Goal: Task Accomplishment & Management: Complete application form

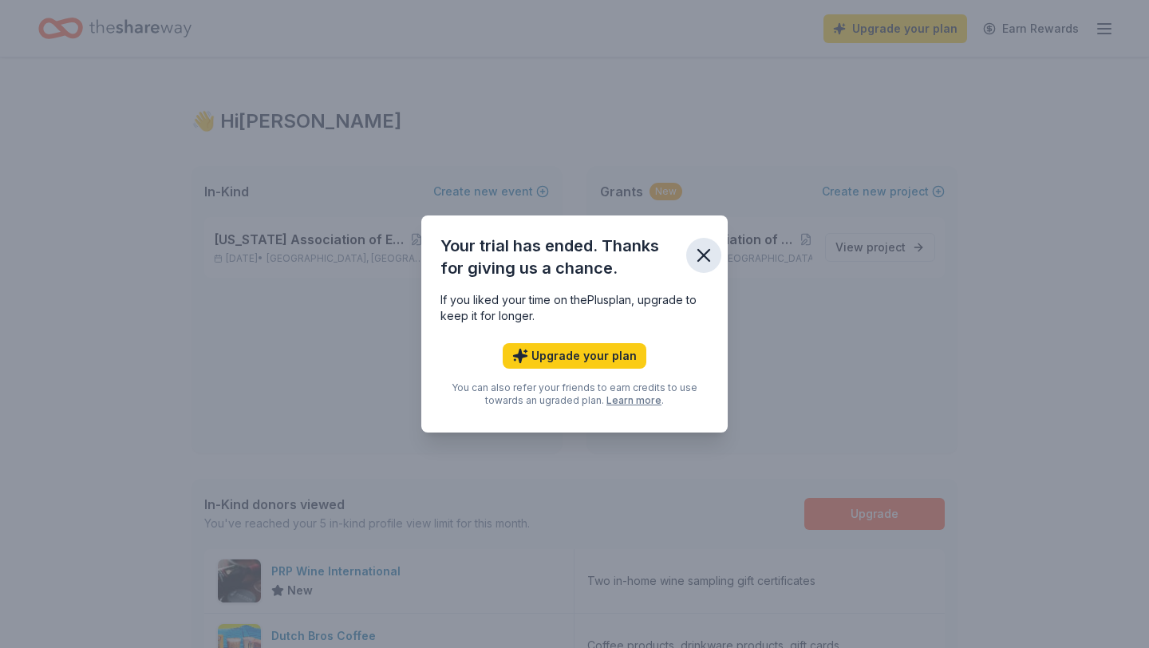
click at [702, 262] on icon "button" at bounding box center [703, 255] width 22 height 22
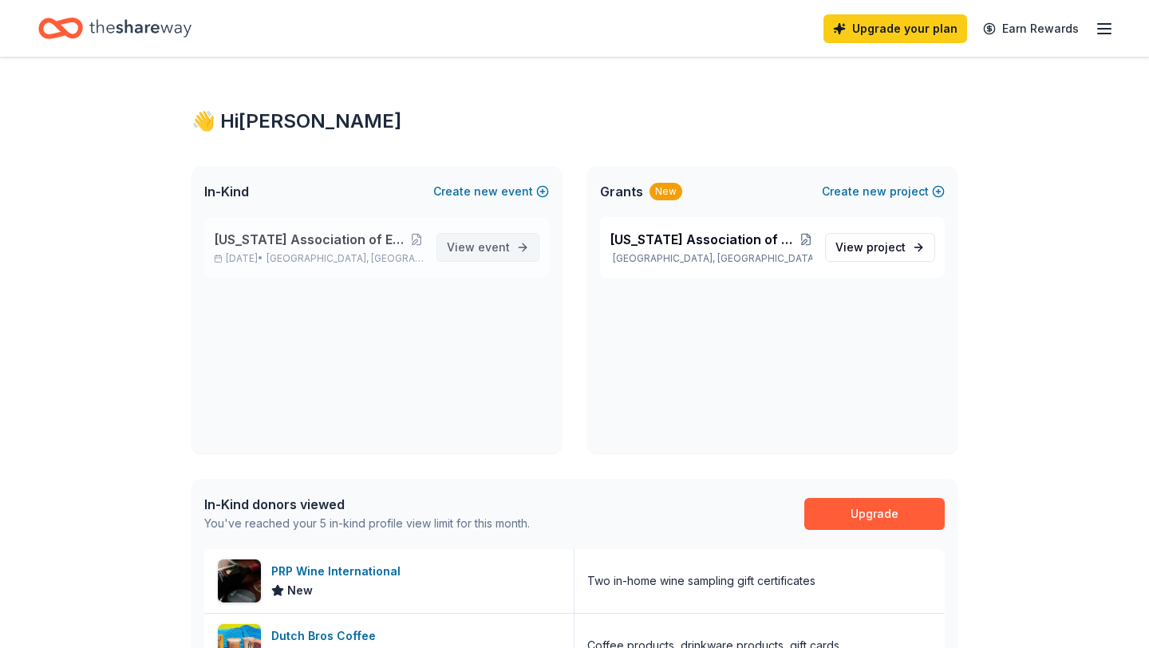
click at [491, 255] on span "View event" at bounding box center [478, 247] width 63 height 19
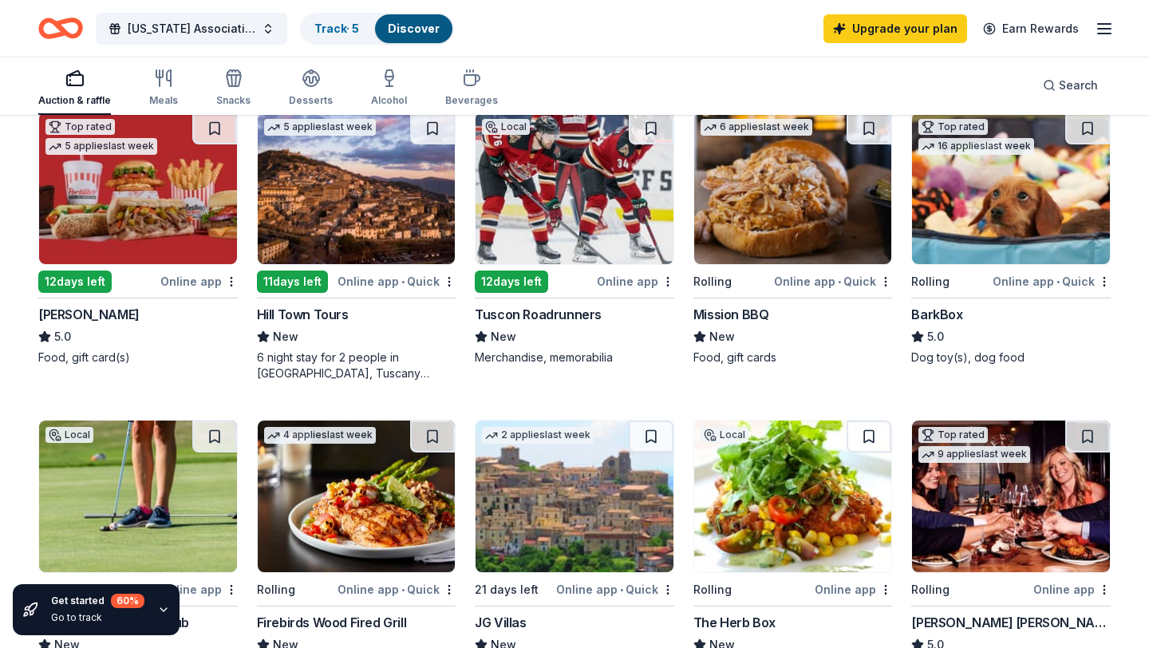
scroll to position [789, 0]
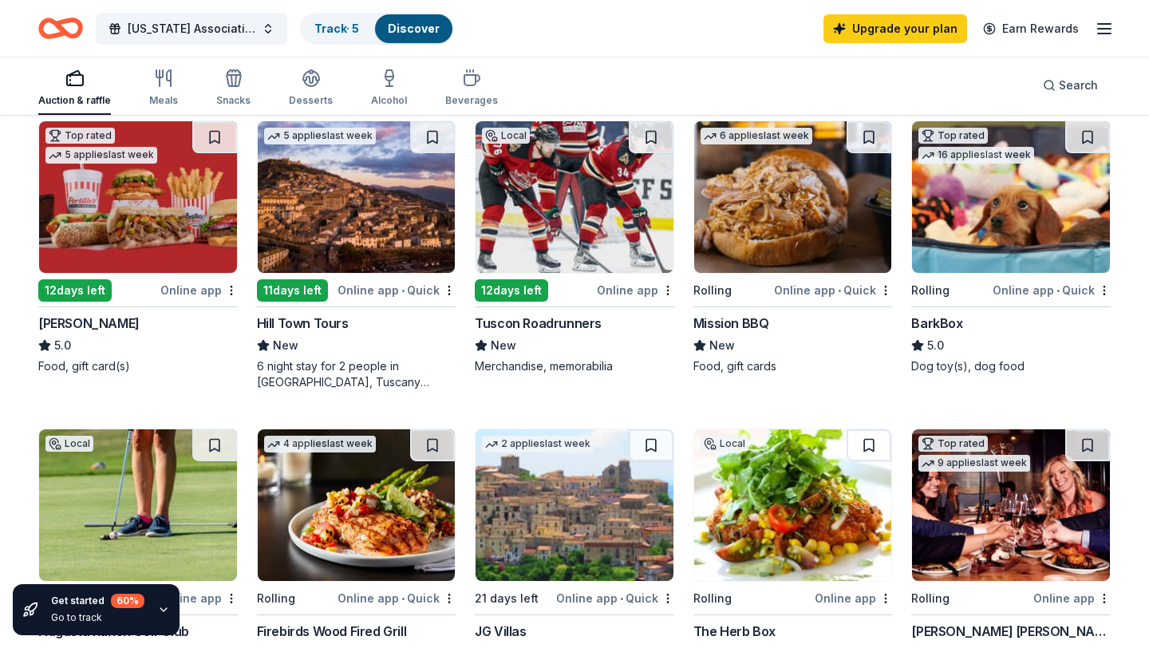
click at [174, 238] on img at bounding box center [138, 197] width 198 height 152
click at [1113, 33] on icon "button" at bounding box center [1103, 28] width 19 height 19
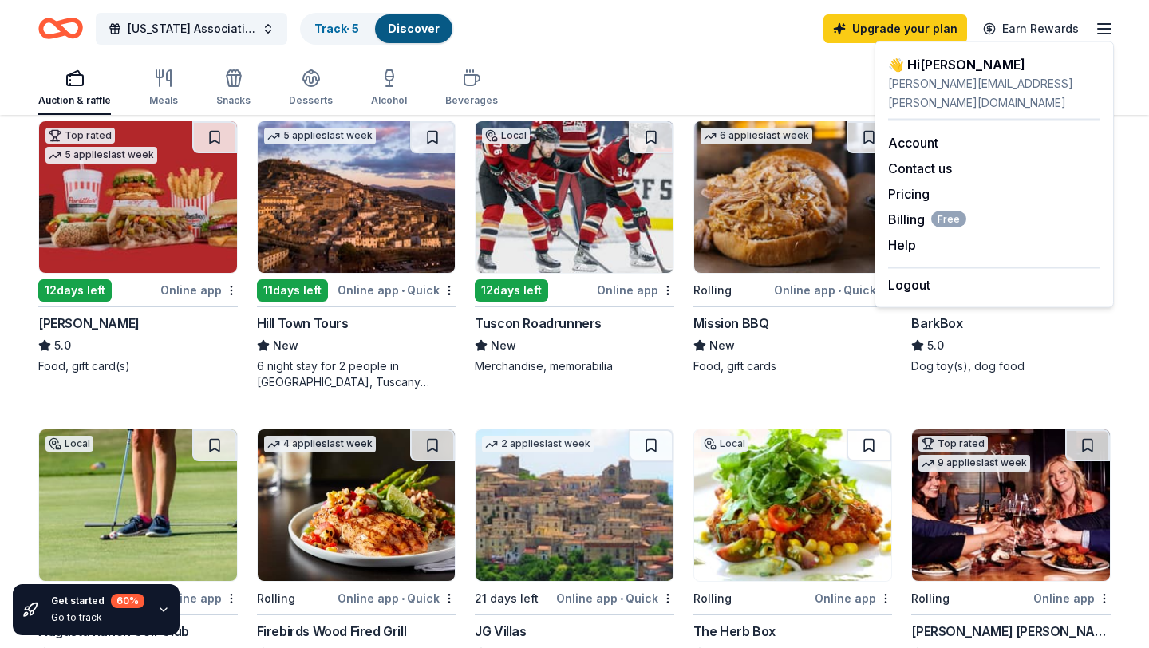
scroll to position [116, 0]
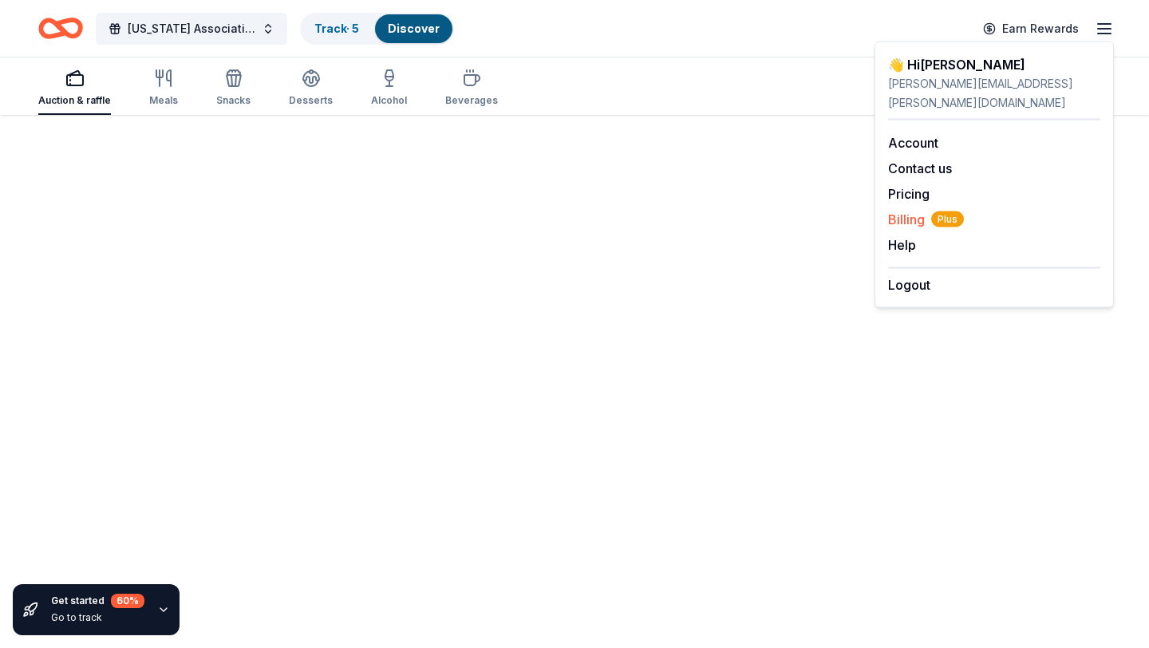
click at [913, 210] on span "Billing Plus" at bounding box center [926, 219] width 76 height 19
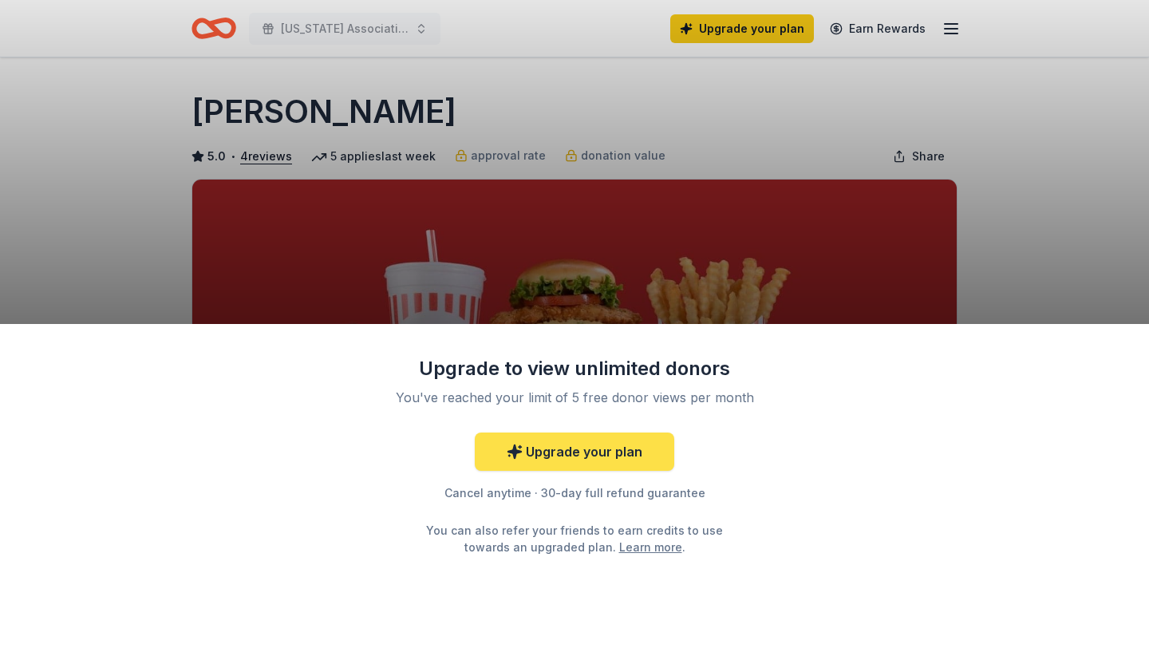
click at [542, 460] on link "Upgrade your plan" at bounding box center [574, 451] width 199 height 38
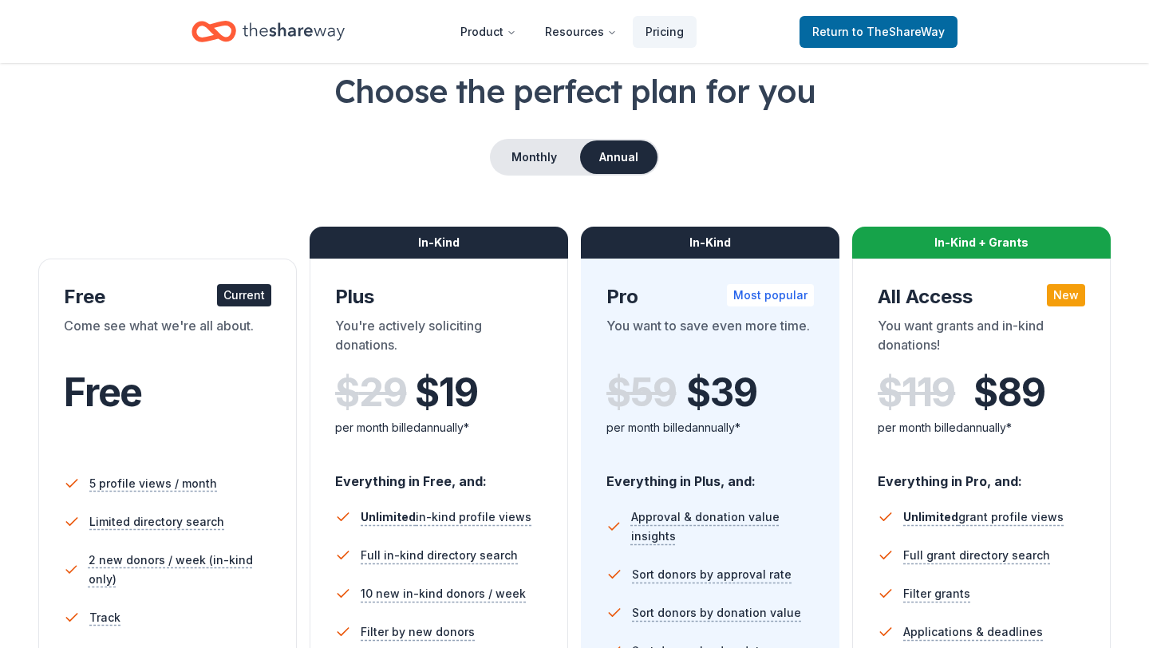
scroll to position [79, 0]
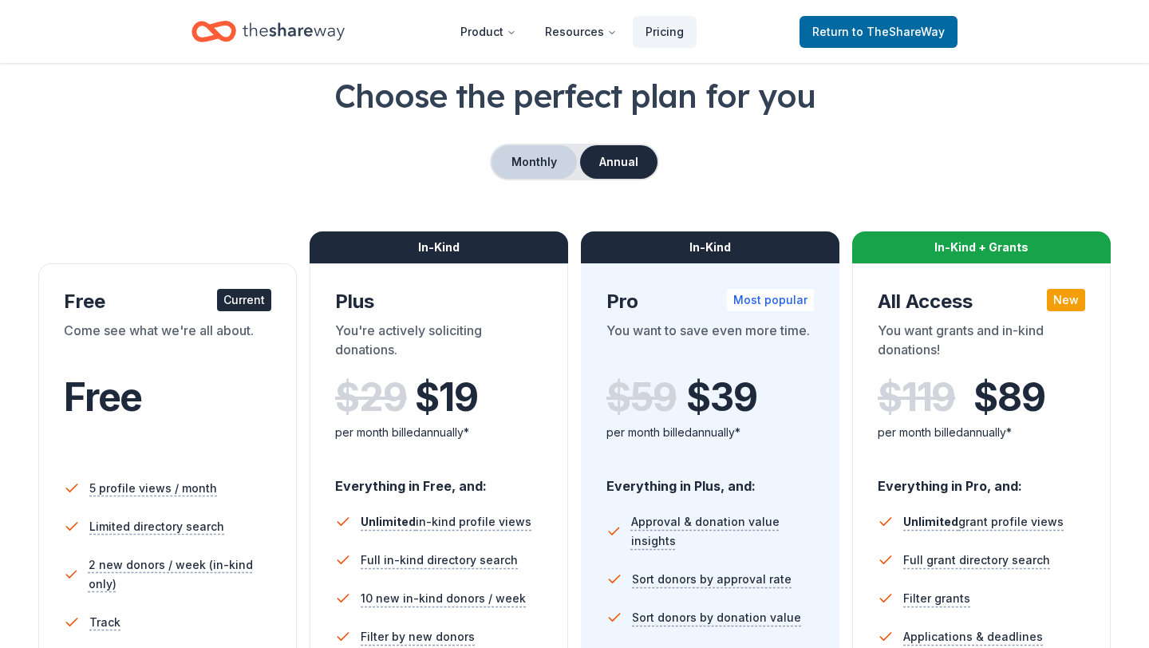
click at [552, 170] on button "Monthly" at bounding box center [533, 161] width 85 height 33
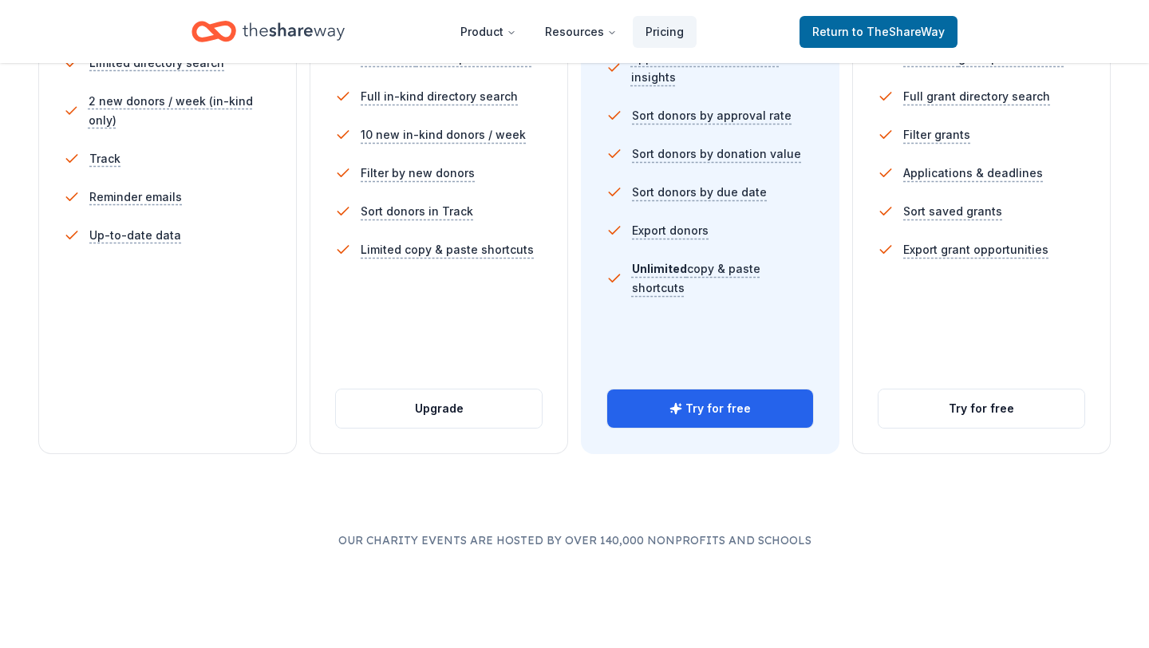
scroll to position [546, 0]
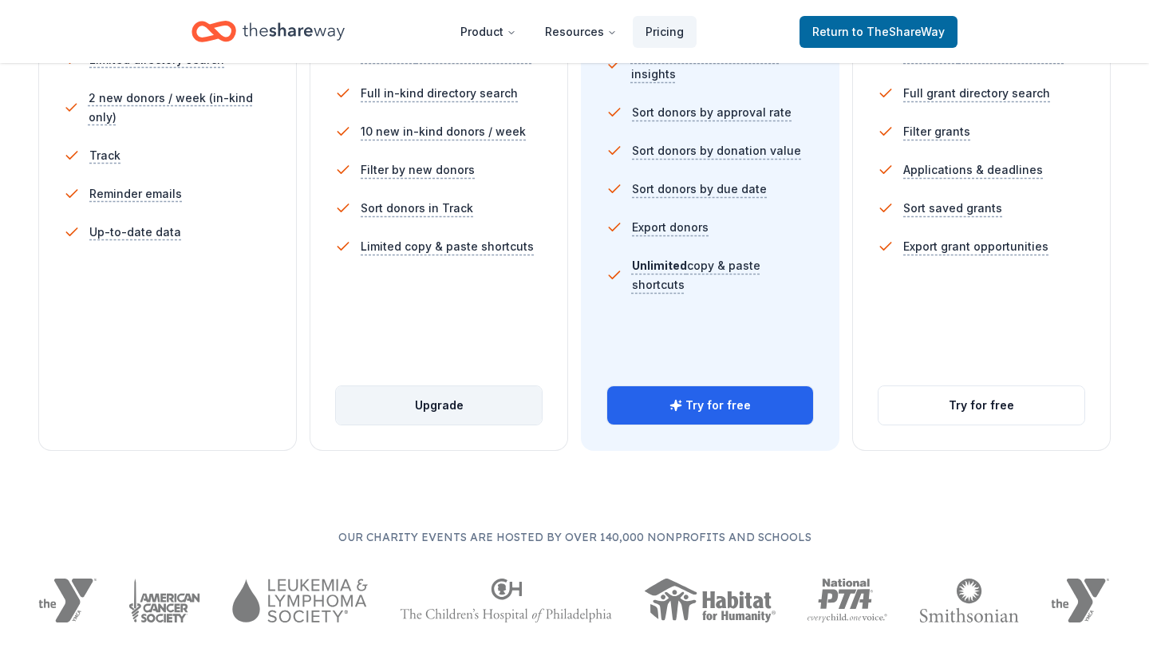
click at [467, 395] on button "Upgrade" at bounding box center [439, 405] width 206 height 38
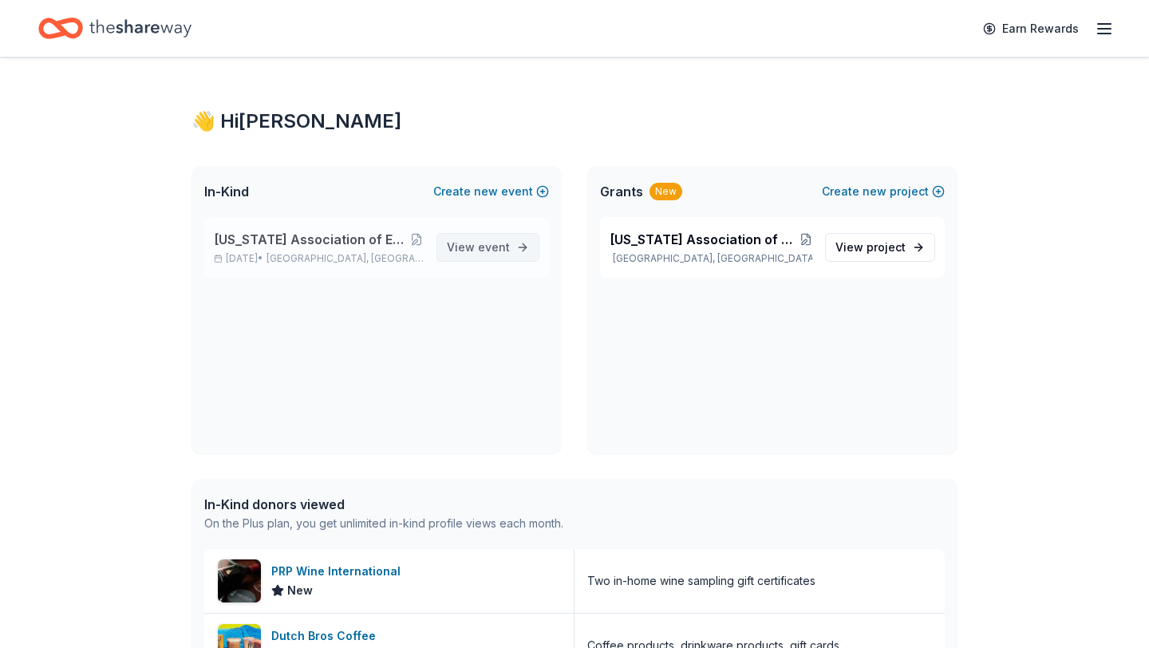
click at [494, 249] on span "event" at bounding box center [494, 247] width 32 height 14
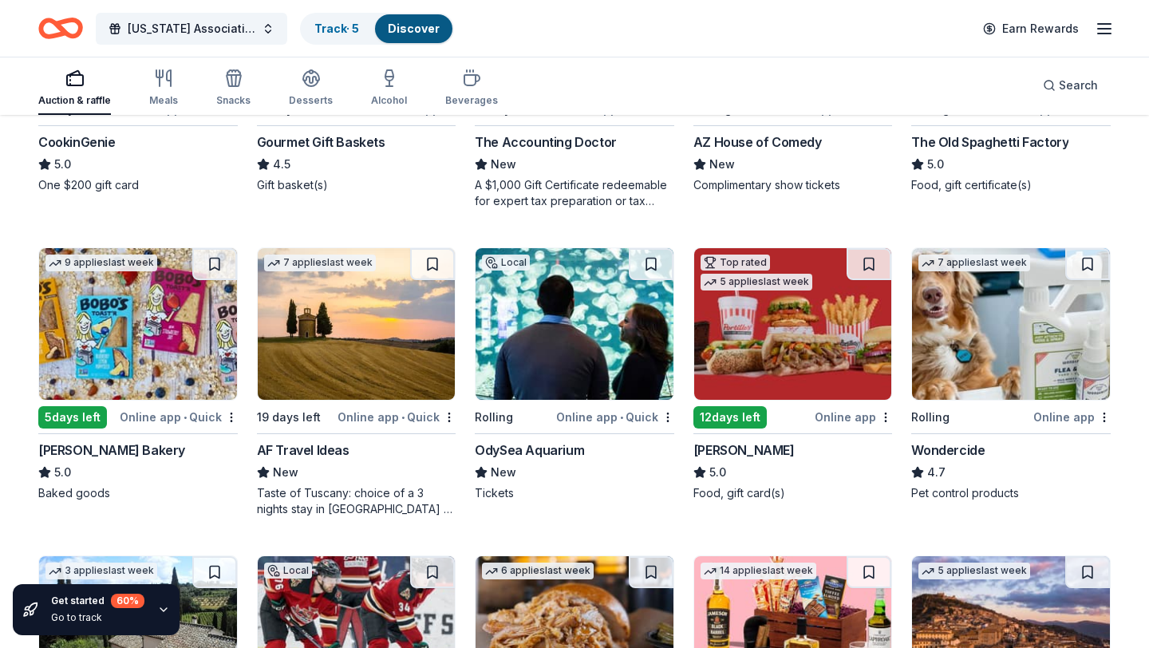
scroll to position [664, 0]
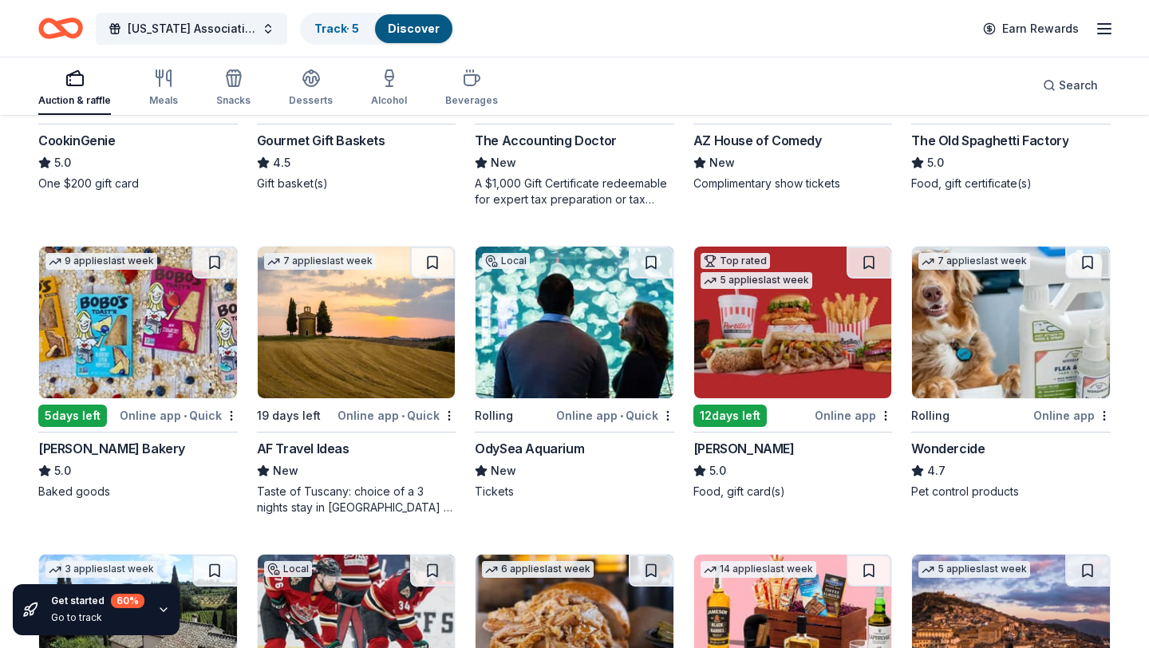
click at [775, 346] on img at bounding box center [793, 322] width 198 height 152
click at [1094, 26] on div "Earn Rewards" at bounding box center [1043, 28] width 140 height 37
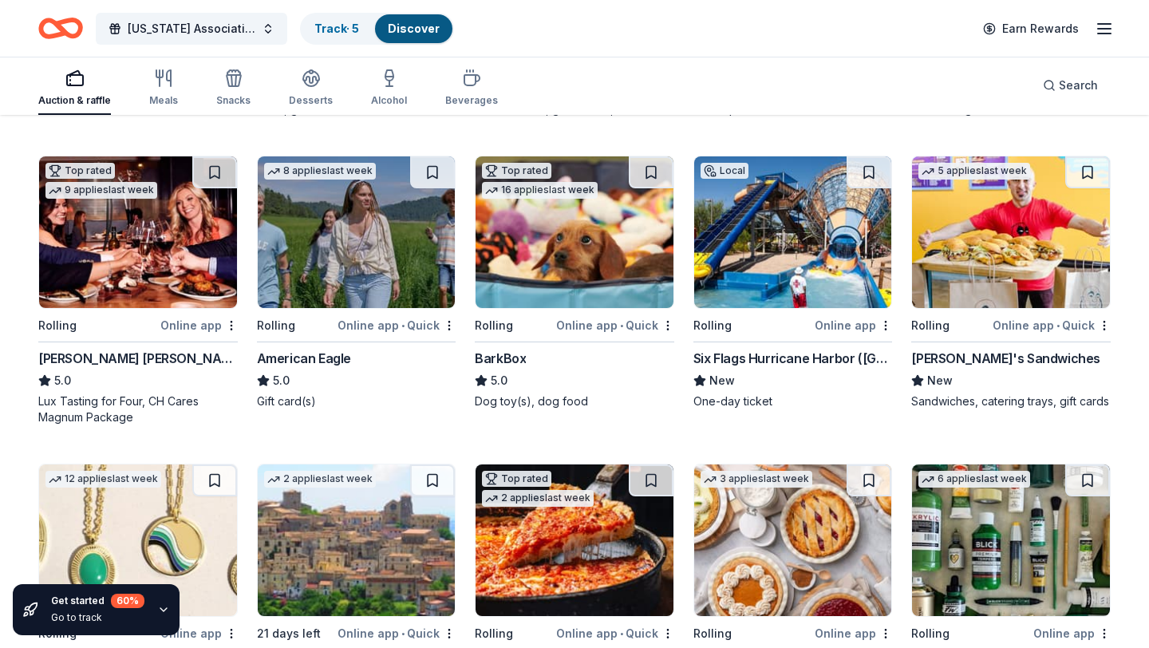
scroll to position [1666, 0]
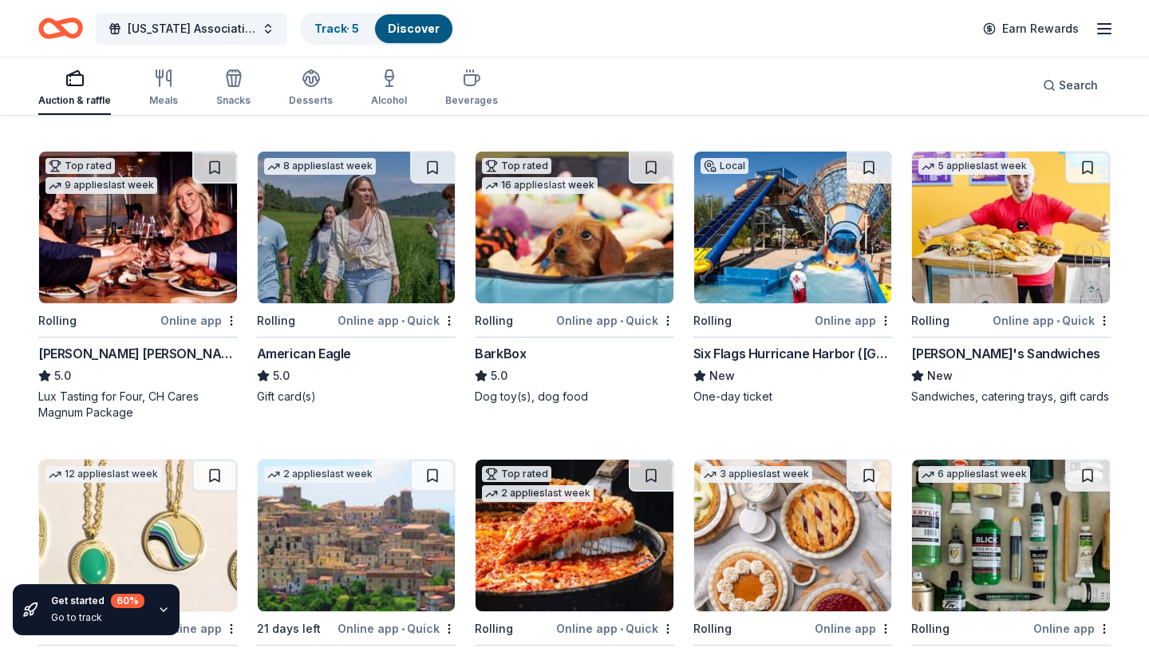
click at [801, 258] on img at bounding box center [793, 228] width 198 height 152
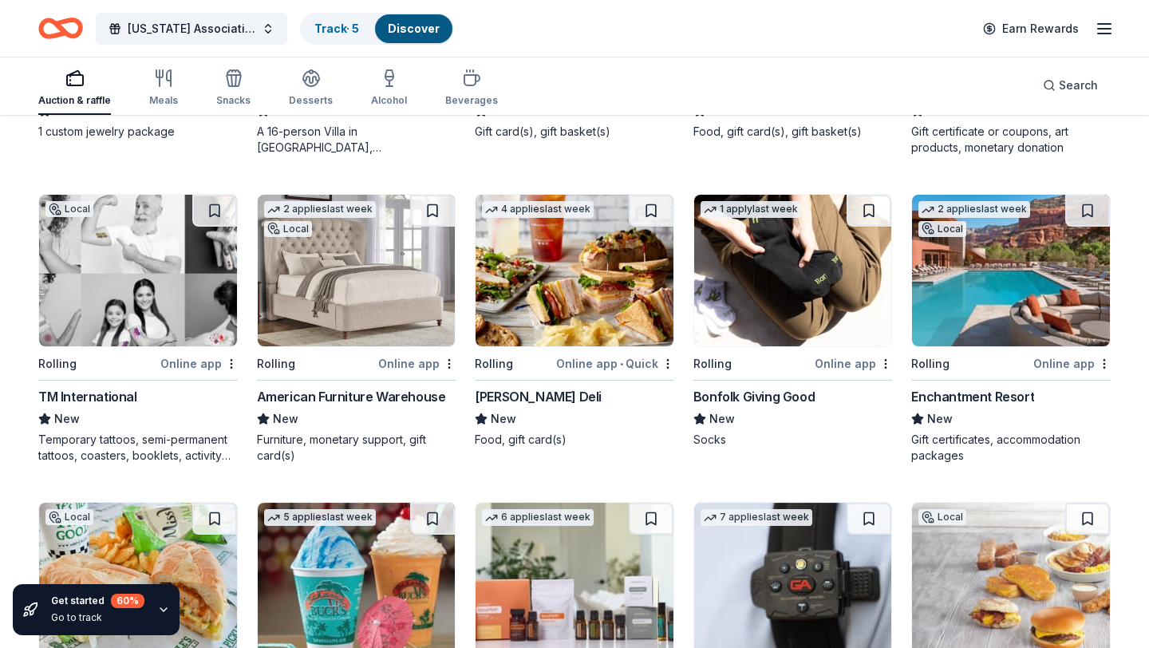
scroll to position [2236, 0]
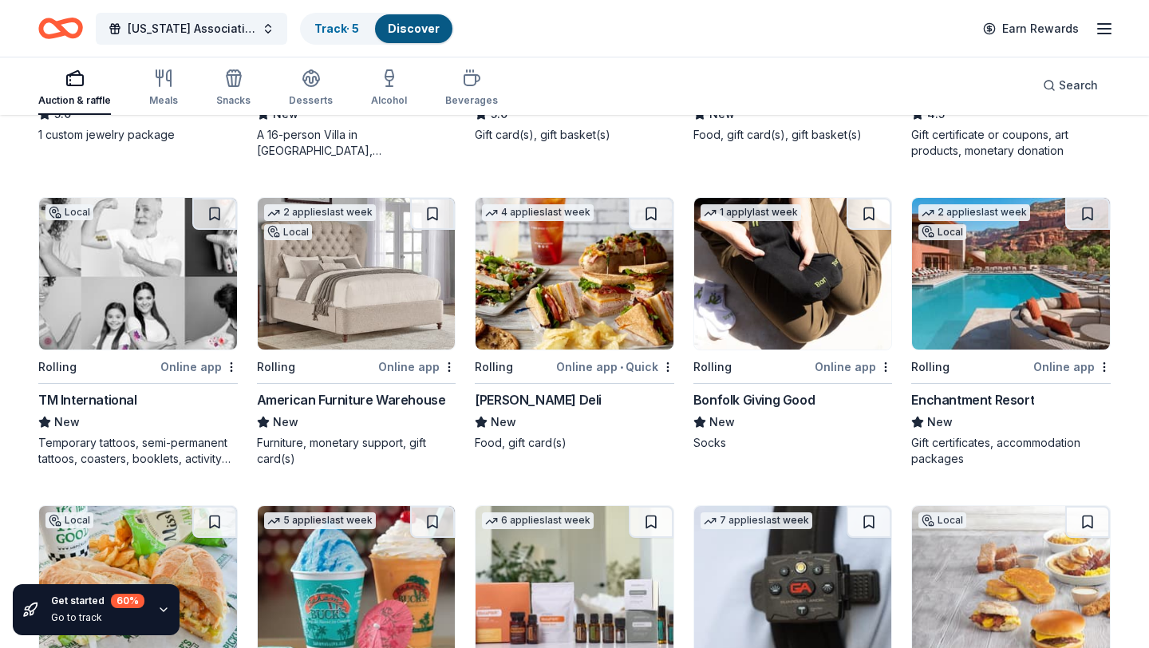
click at [997, 294] on img at bounding box center [1011, 274] width 198 height 152
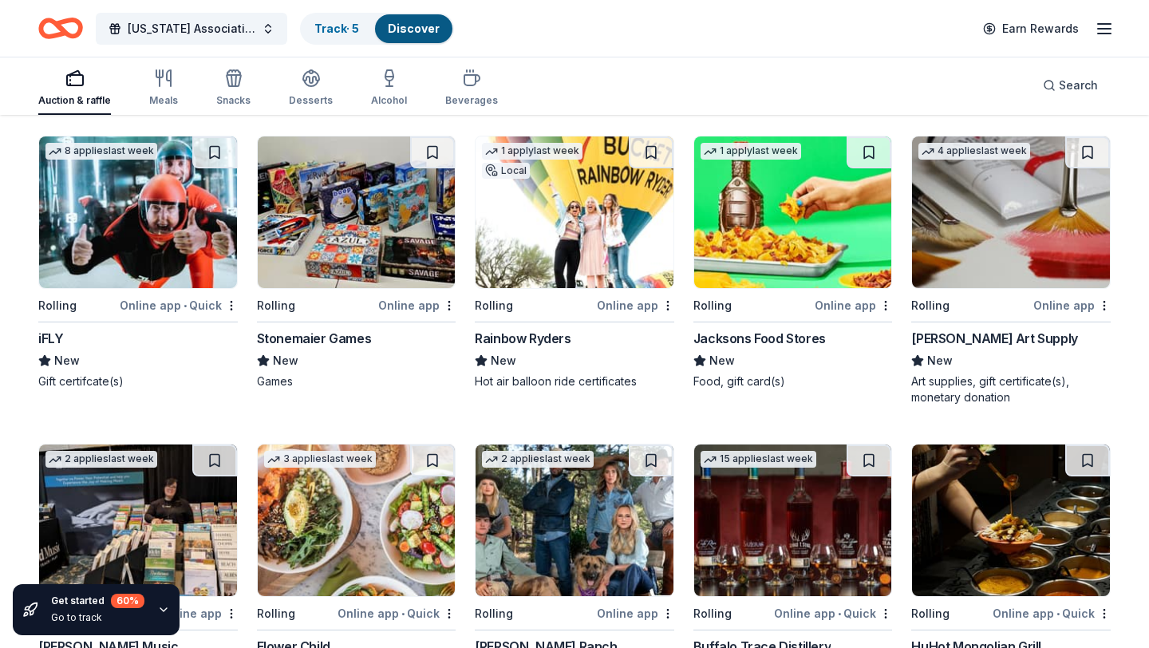
scroll to position [2912, 0]
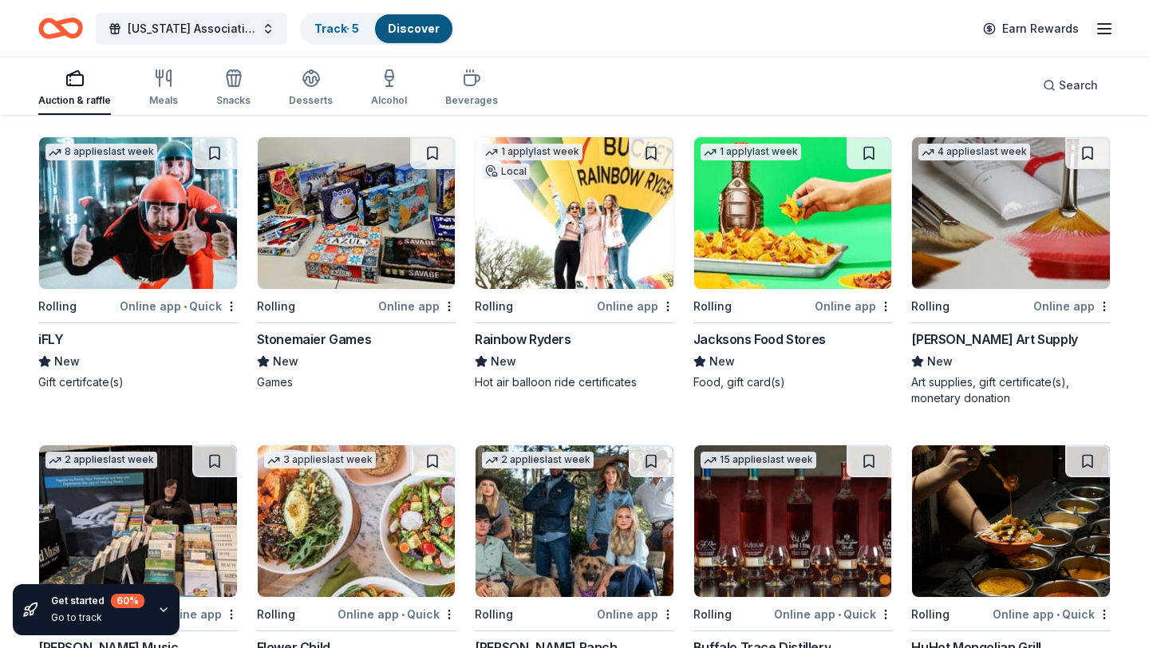
click at [171, 250] on img at bounding box center [138, 213] width 198 height 152
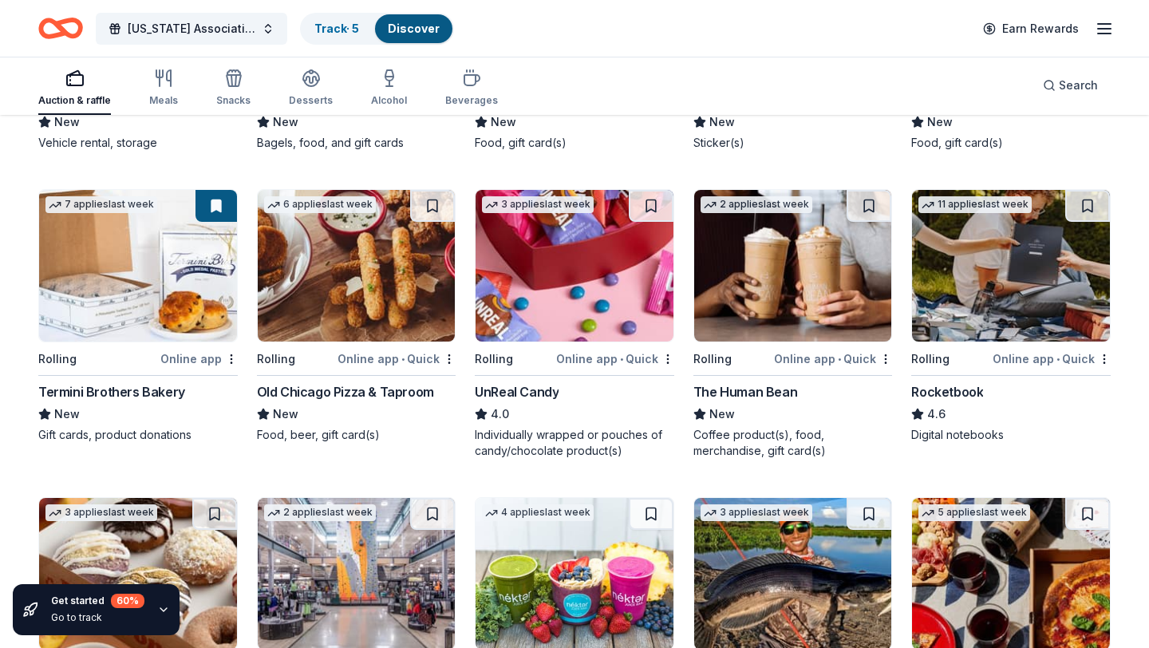
scroll to position [3753, 0]
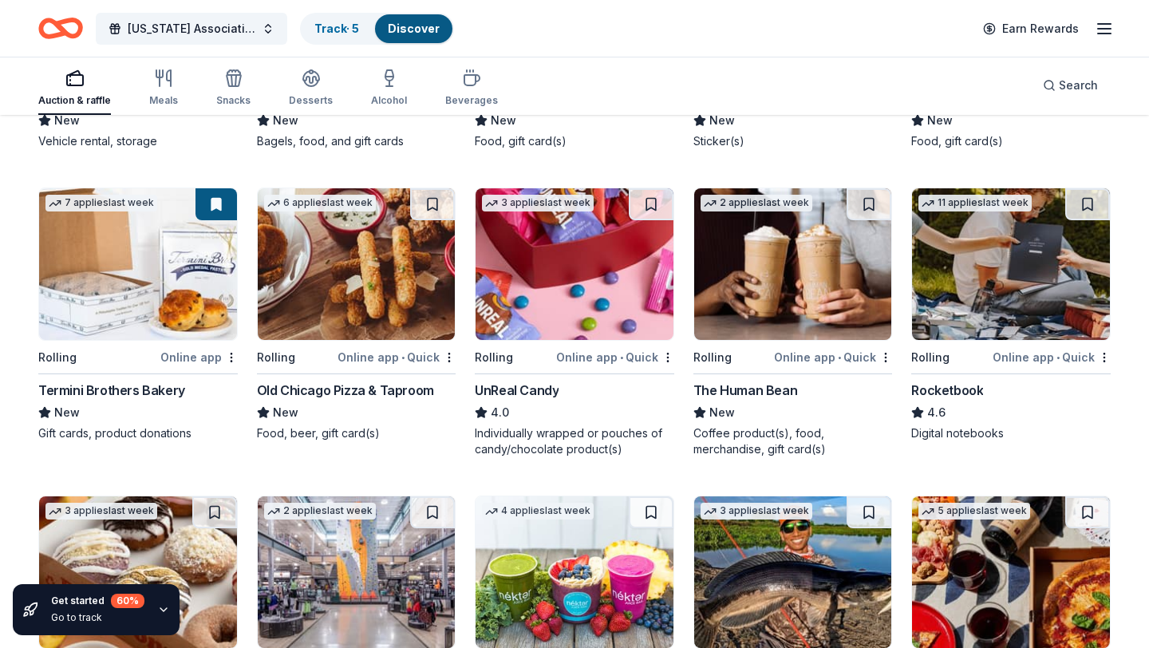
click at [777, 296] on img at bounding box center [793, 264] width 198 height 152
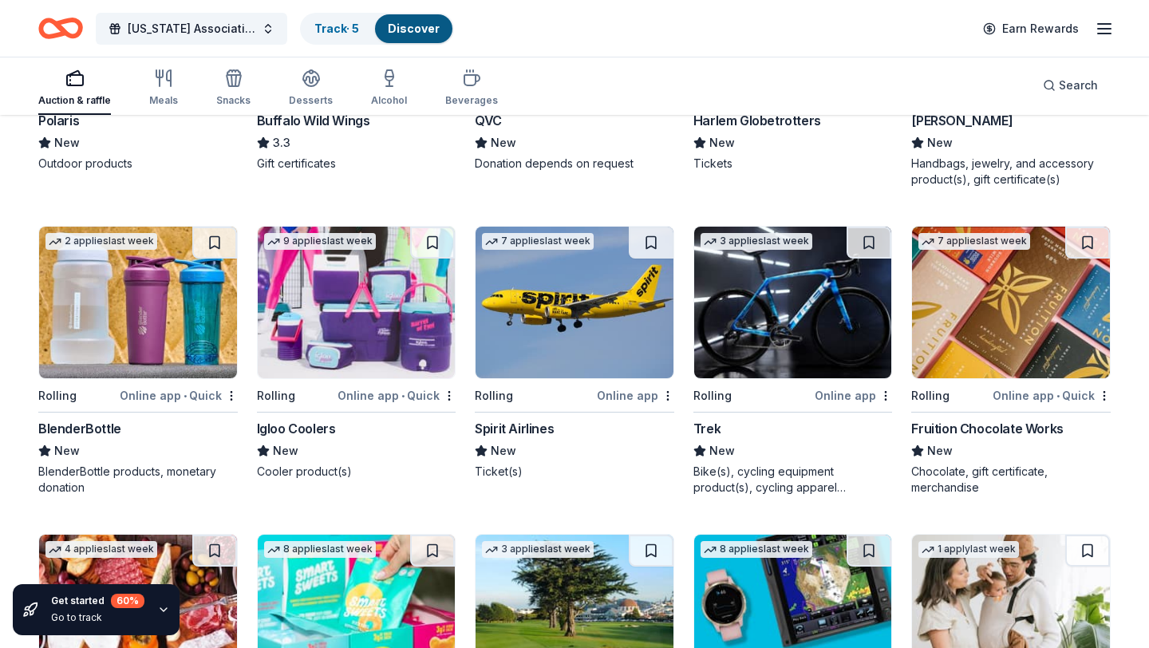
scroll to position [7379, 0]
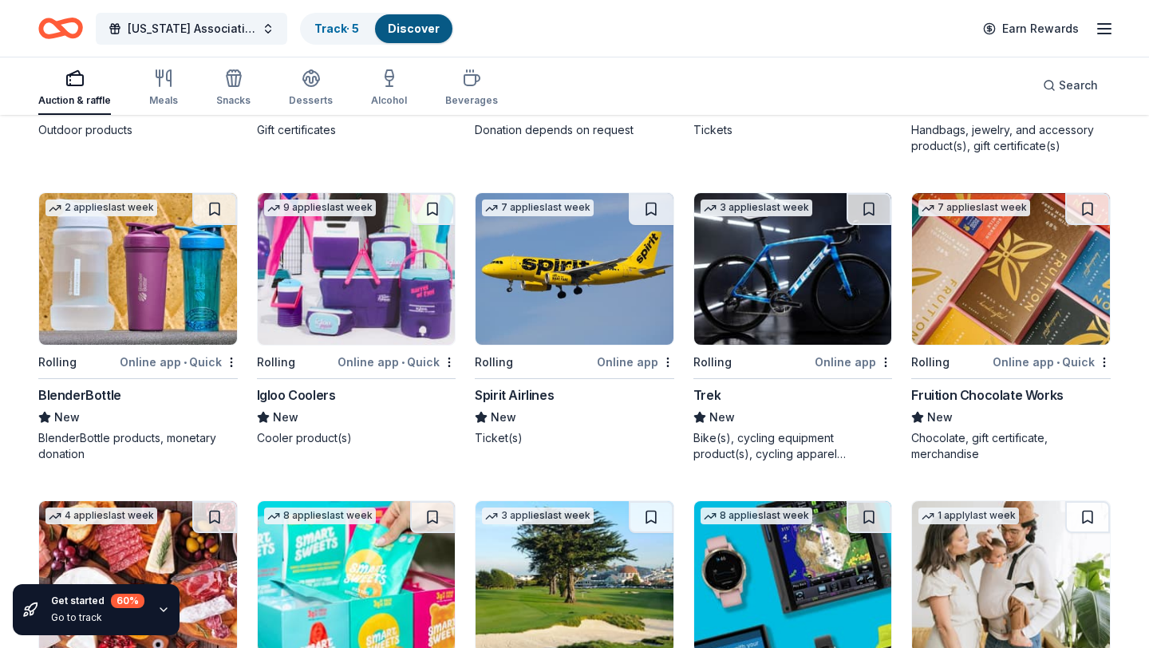
click at [376, 326] on img at bounding box center [357, 269] width 198 height 152
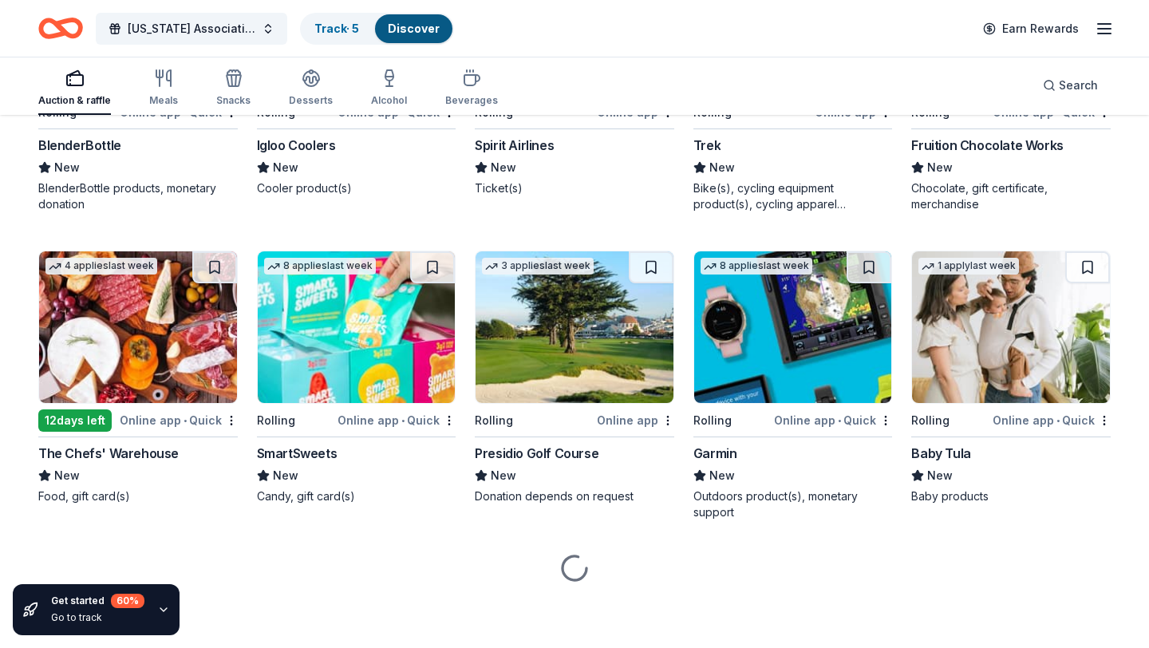
scroll to position [7643, 0]
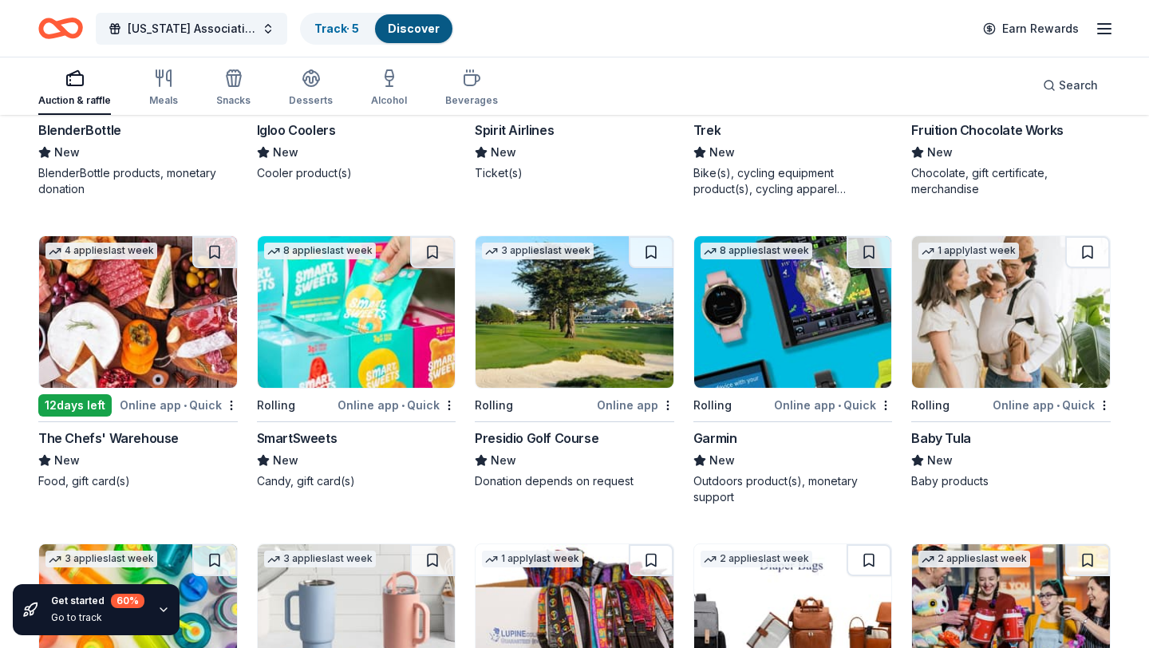
click at [783, 377] on img at bounding box center [793, 312] width 198 height 152
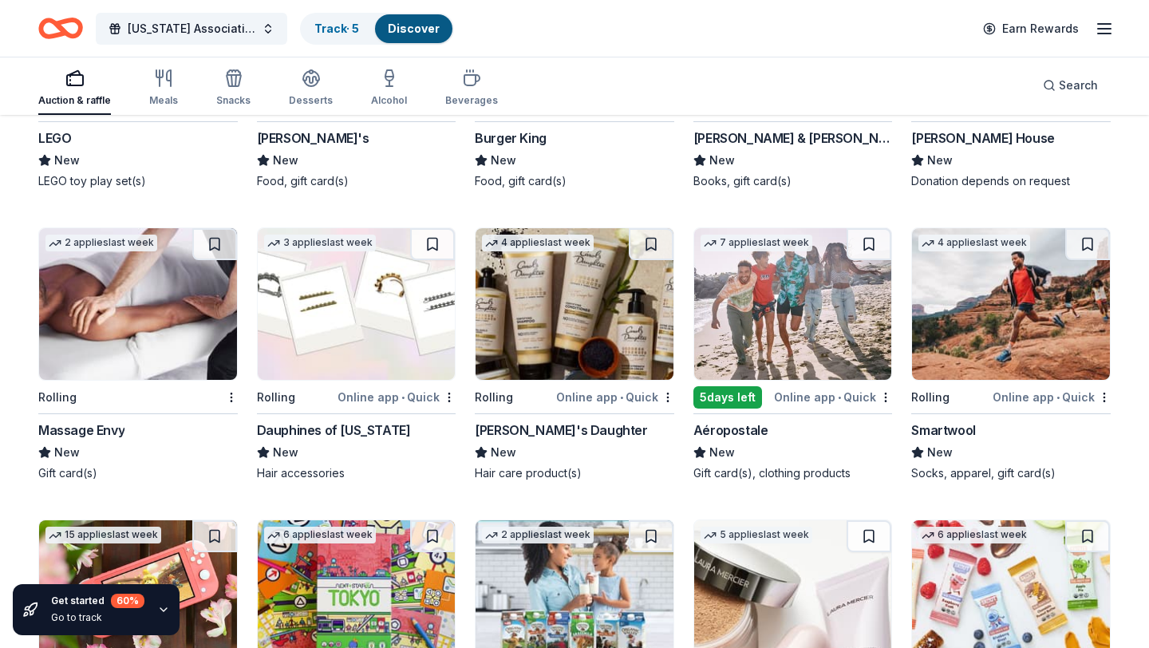
scroll to position [8543, 0]
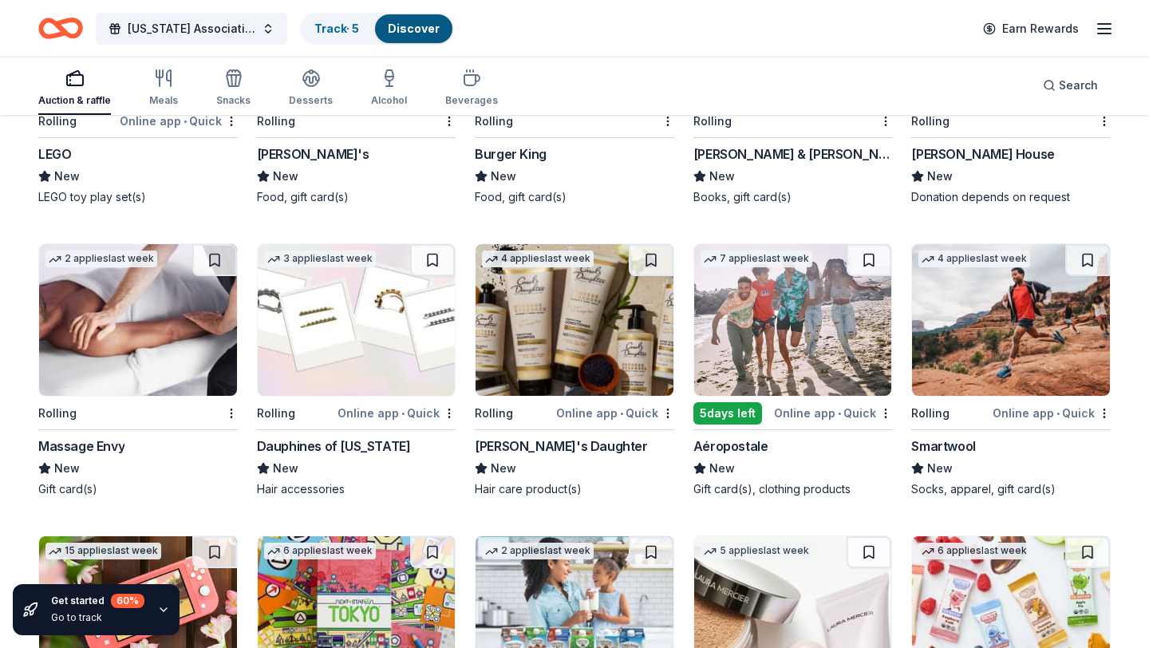
click at [164, 353] on img at bounding box center [138, 320] width 198 height 152
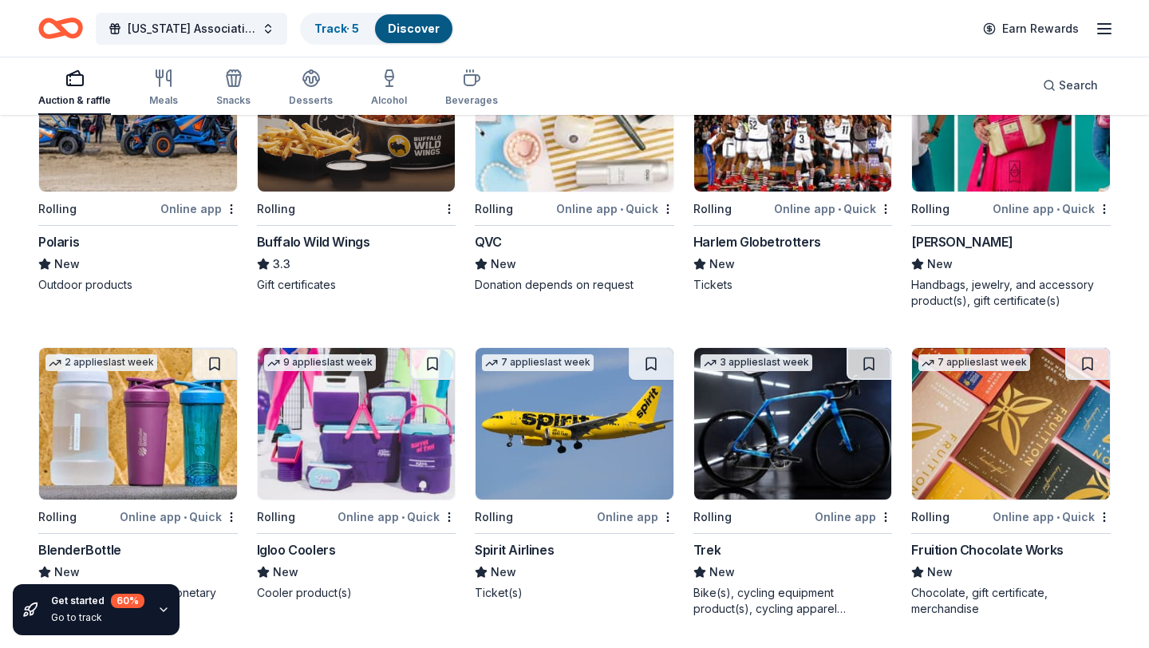
scroll to position [7057, 0]
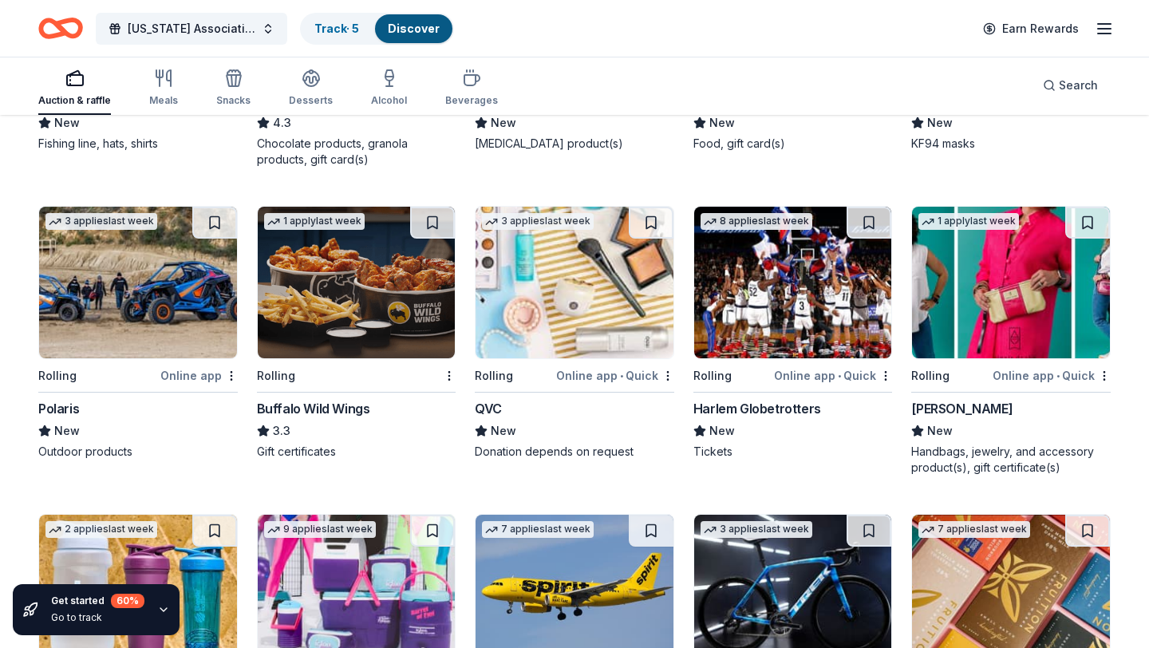
click at [1107, 33] on line "button" at bounding box center [1103, 33] width 13 height 0
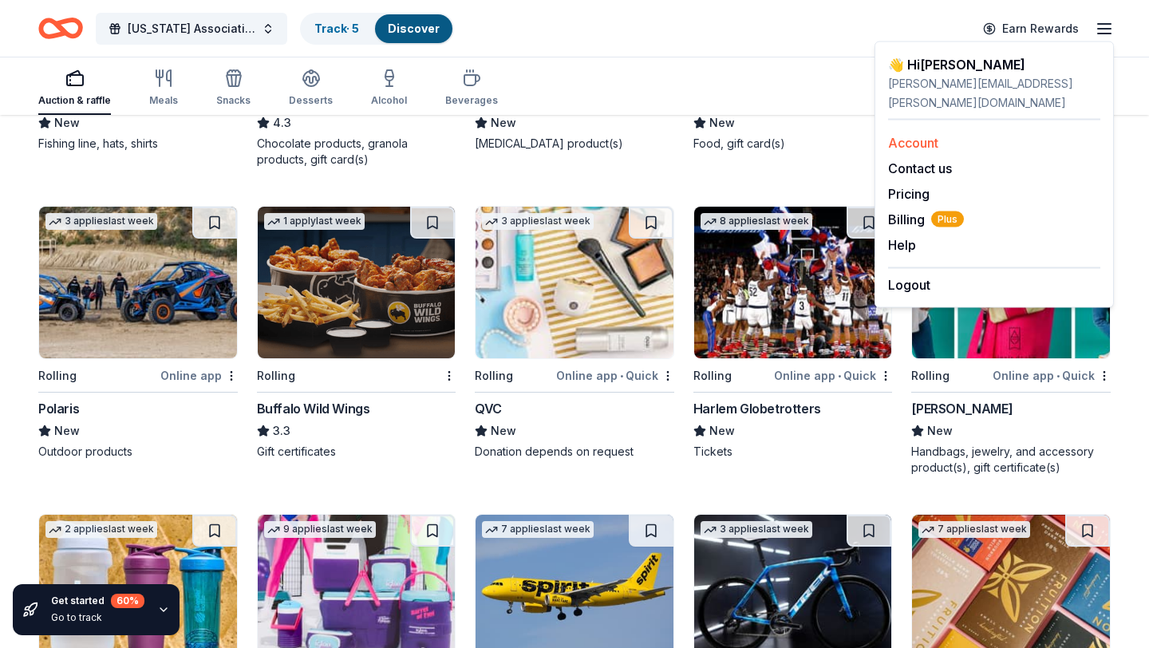
click at [932, 135] on link "Account" at bounding box center [913, 143] width 50 height 16
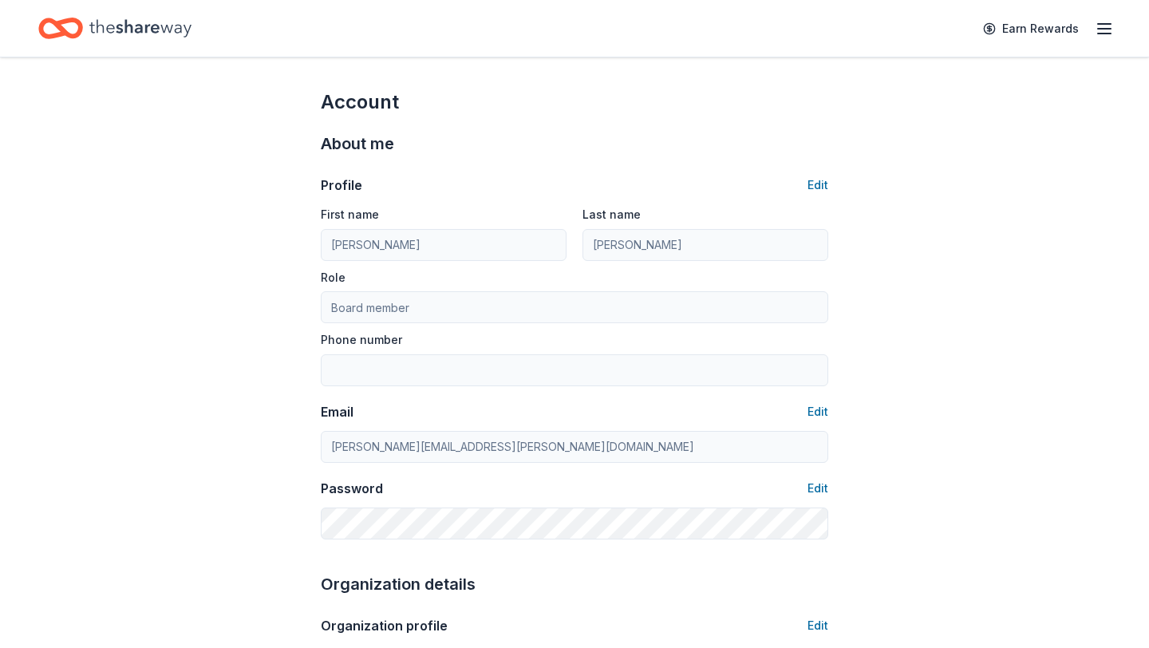
click at [1107, 34] on icon "button" at bounding box center [1103, 28] width 19 height 19
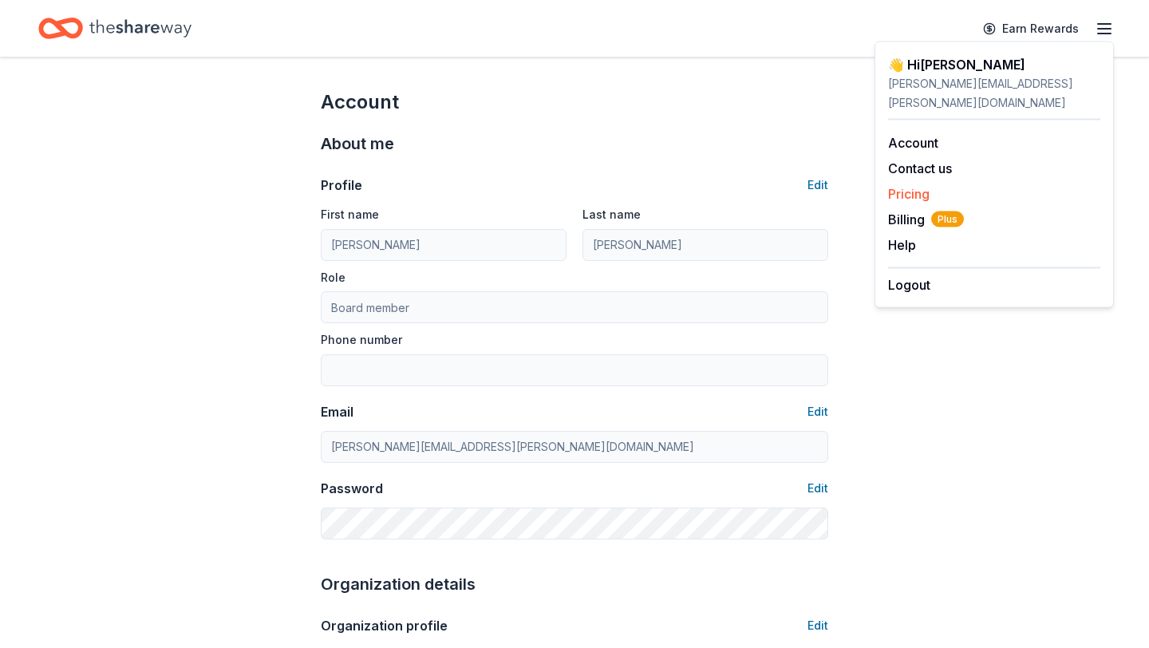
click at [916, 186] on link "Pricing" at bounding box center [908, 194] width 41 height 16
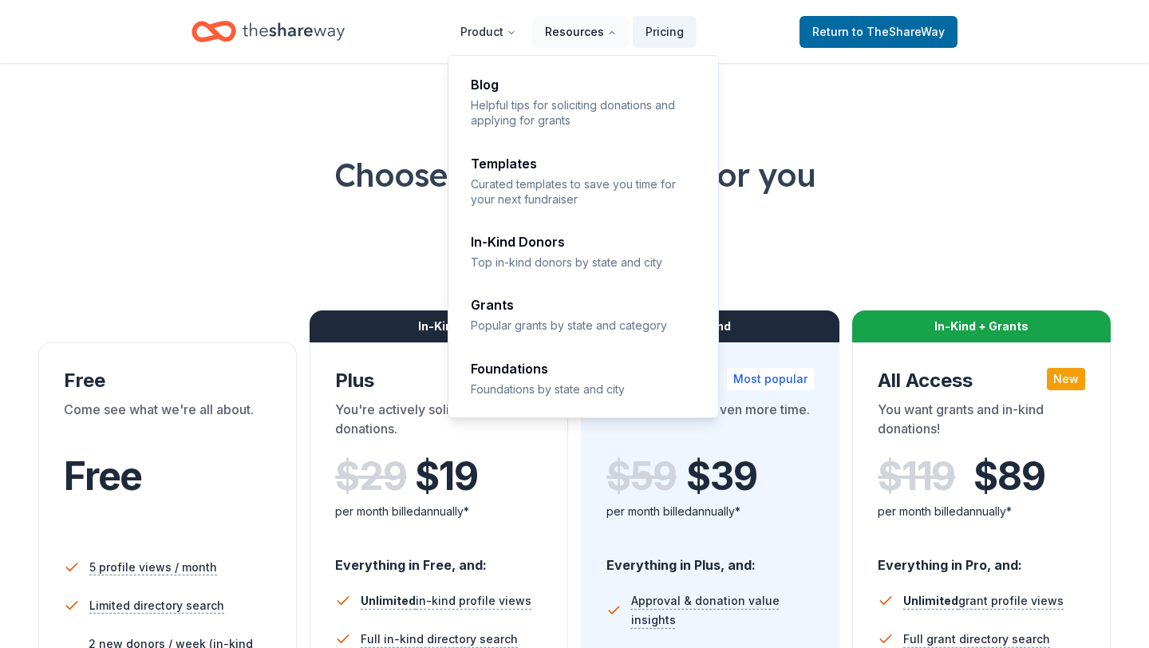
click at [581, 27] on button "Resources" at bounding box center [580, 32] width 97 height 32
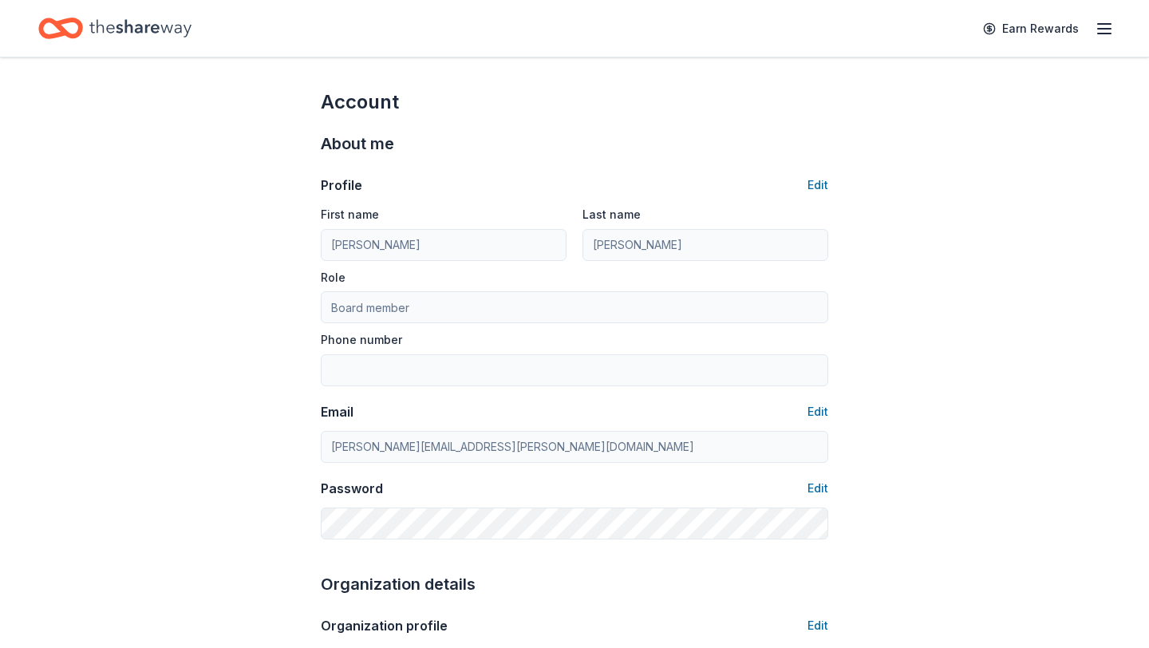
click at [1109, 34] on icon "button" at bounding box center [1103, 28] width 19 height 19
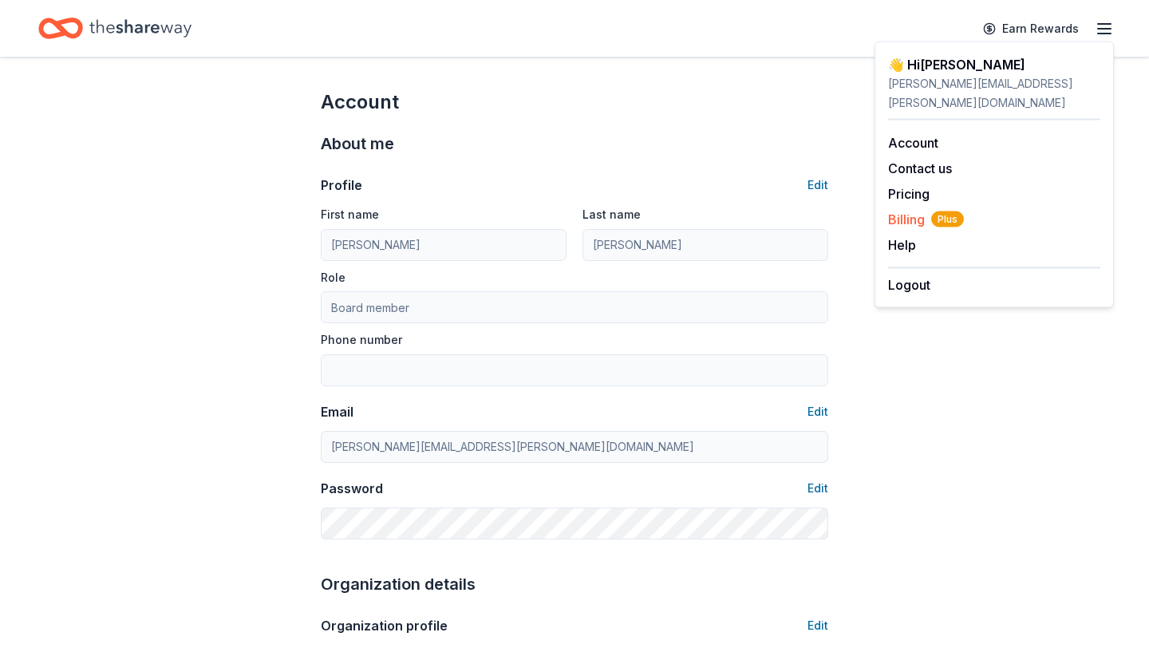
click at [919, 210] on span "Billing Plus" at bounding box center [926, 219] width 76 height 19
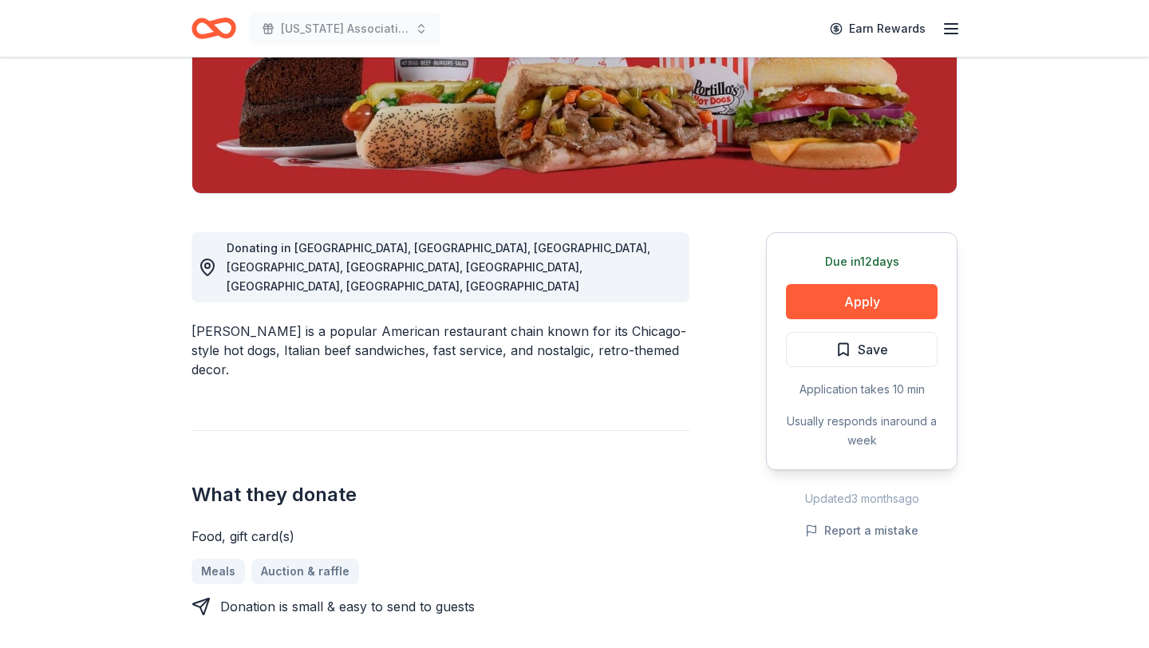
scroll to position [301, 0]
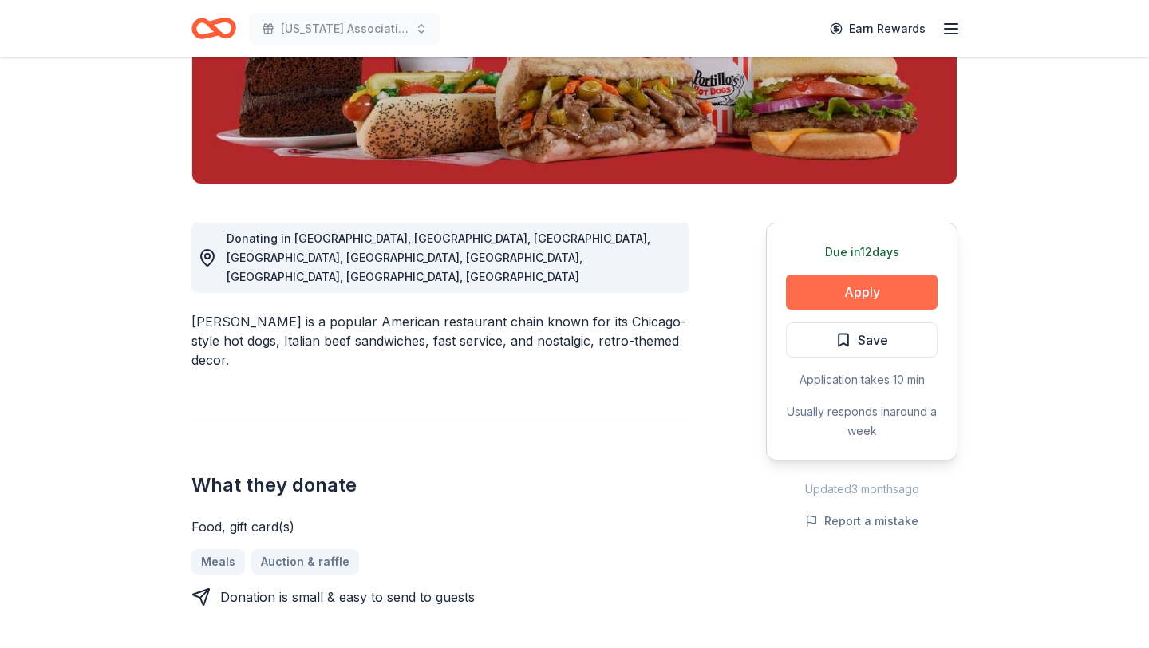
click at [876, 295] on button "Apply" at bounding box center [862, 291] width 152 height 35
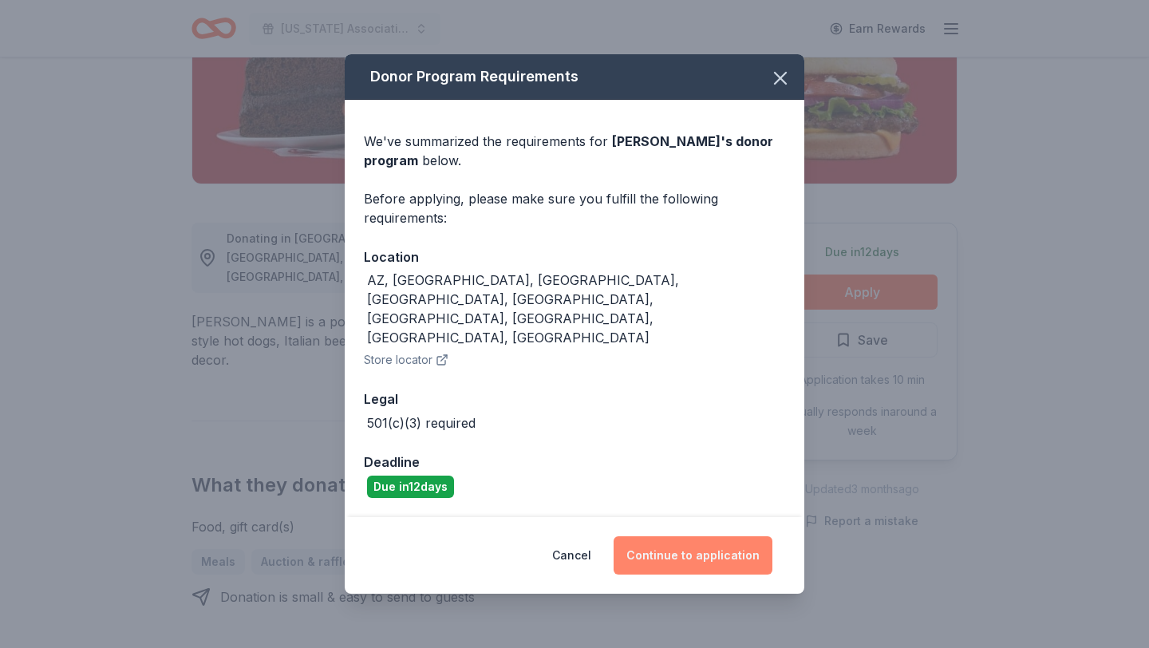
click at [652, 536] on button "Continue to application" at bounding box center [692, 555] width 159 height 38
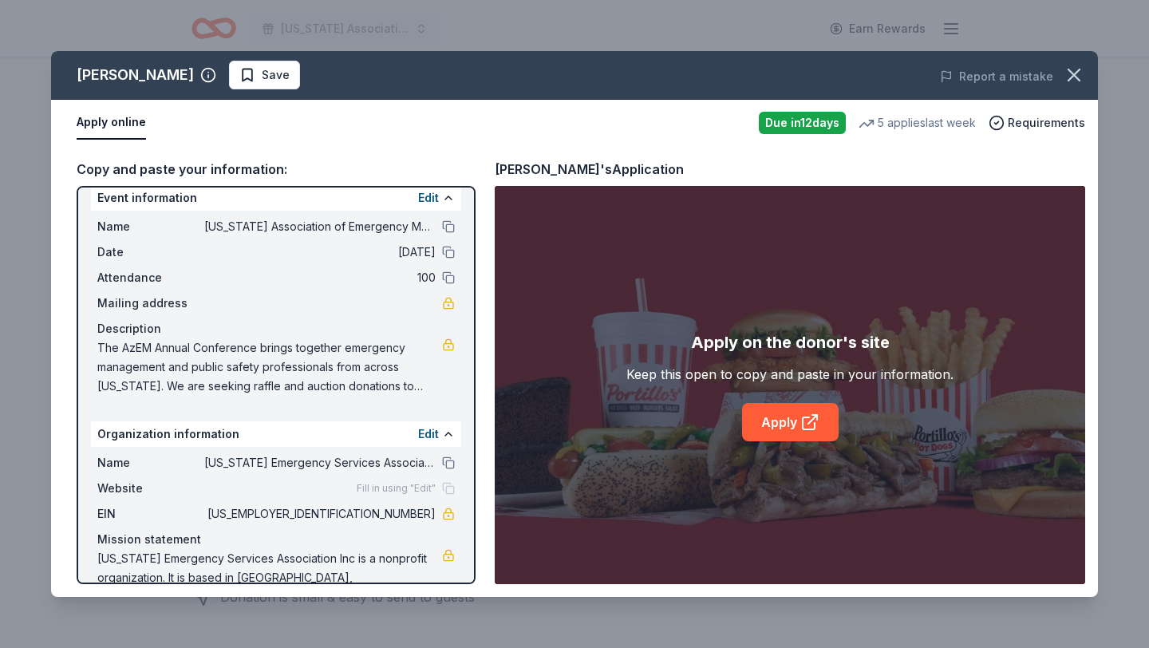
scroll to position [58, 0]
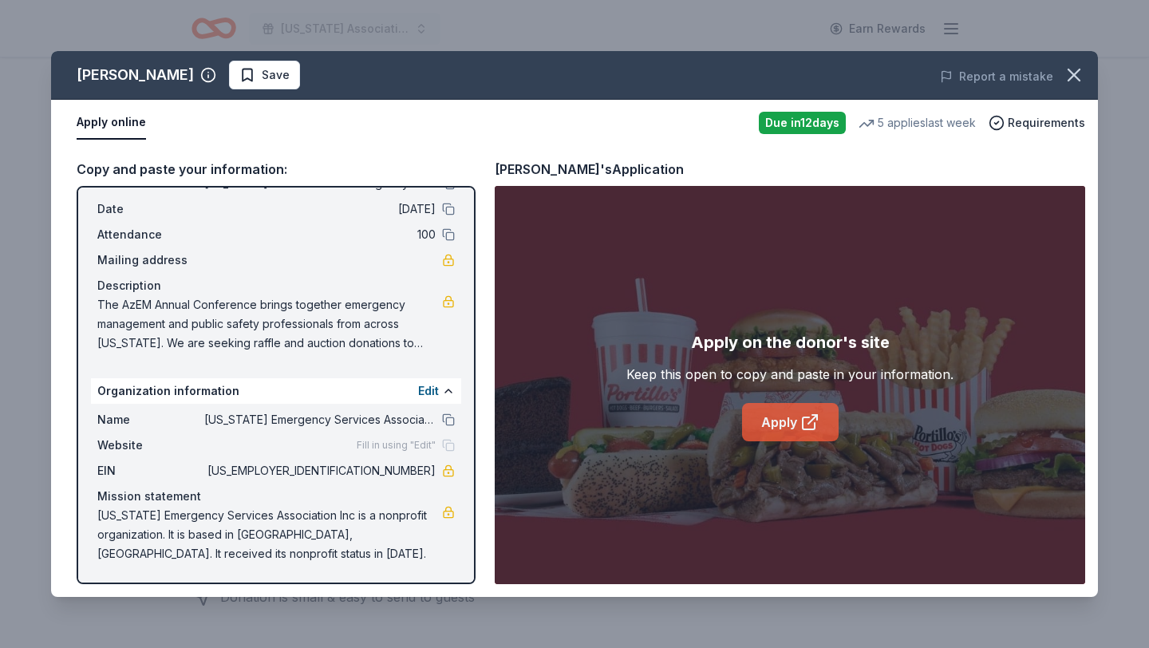
click at [802, 425] on icon at bounding box center [808, 423] width 12 height 12
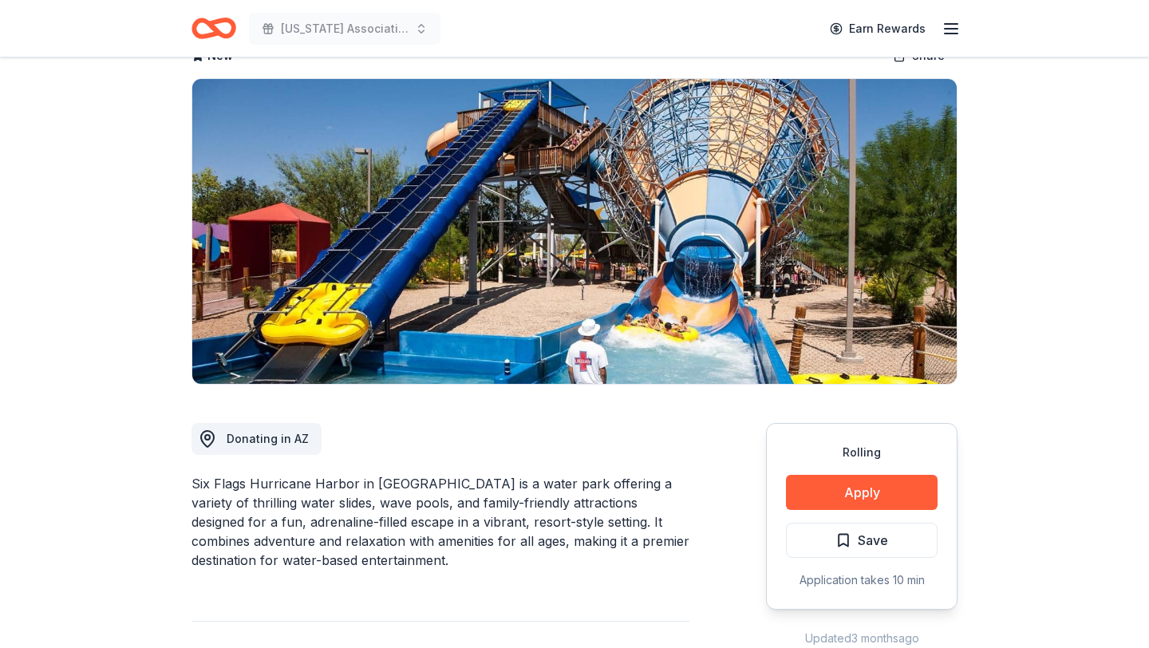
scroll to position [158, 0]
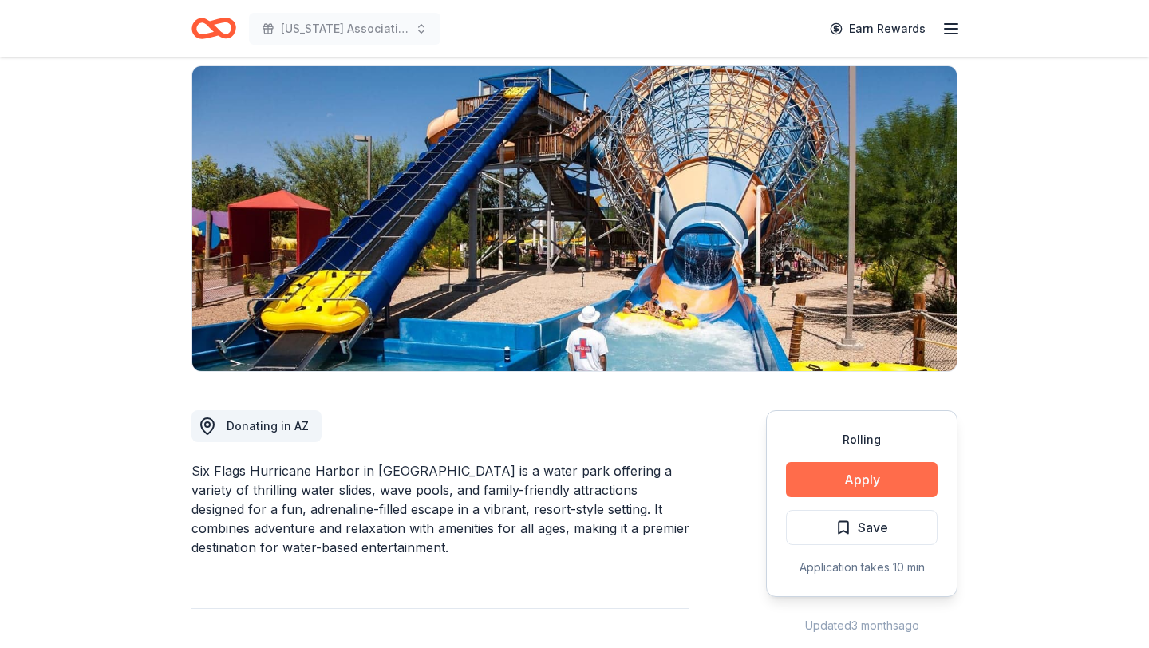
click at [826, 462] on button "Apply" at bounding box center [862, 479] width 152 height 35
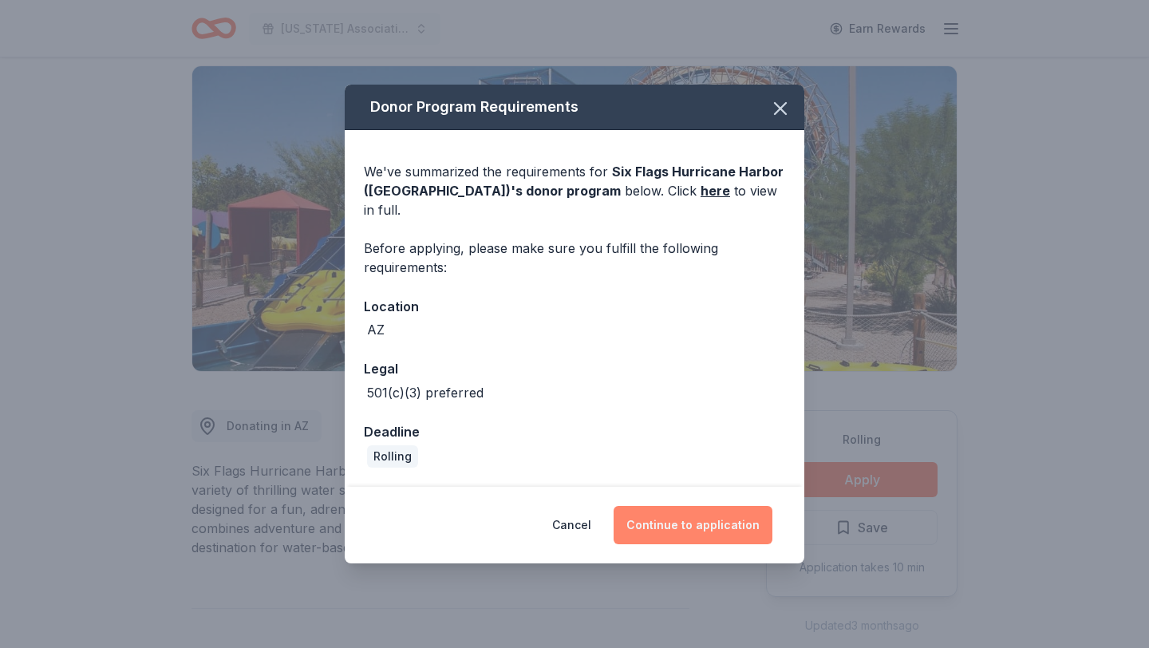
click at [653, 520] on button "Continue to application" at bounding box center [692, 525] width 159 height 38
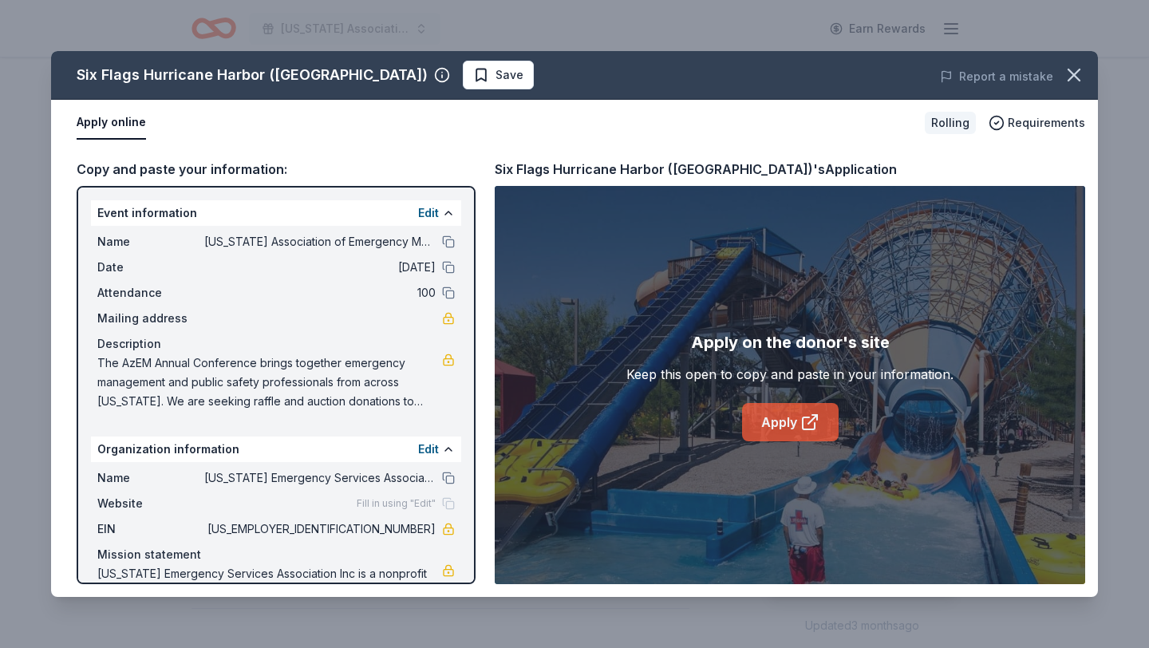
click at [783, 426] on link "Apply" at bounding box center [790, 422] width 97 height 38
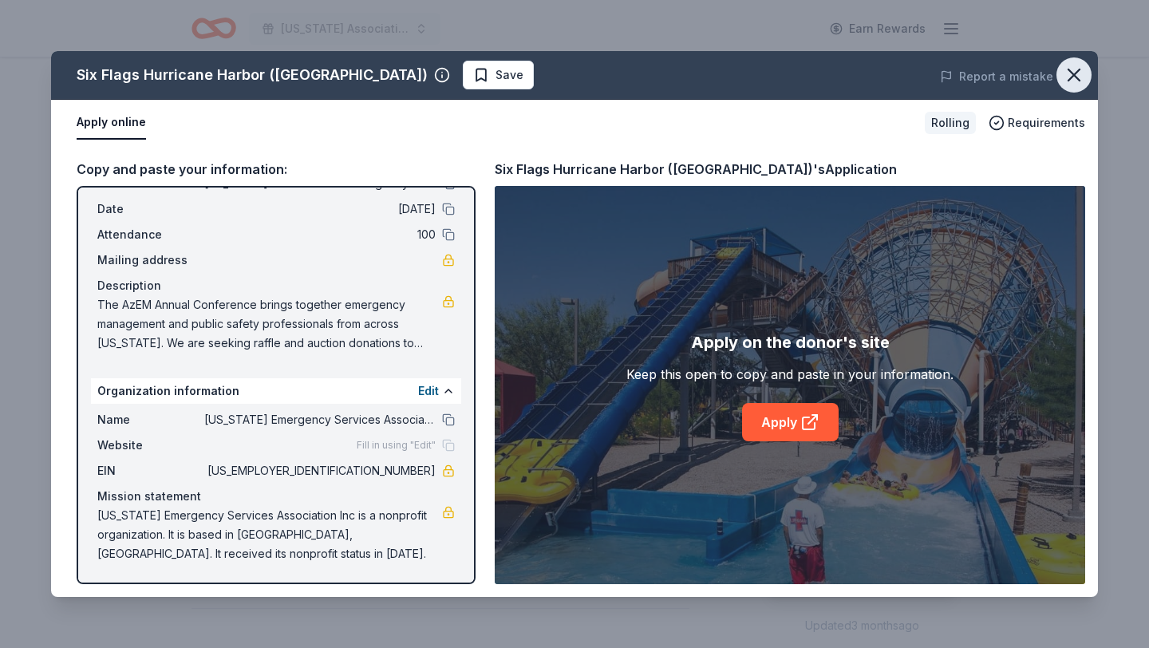
click at [1071, 77] on icon "button" at bounding box center [1073, 75] width 22 height 22
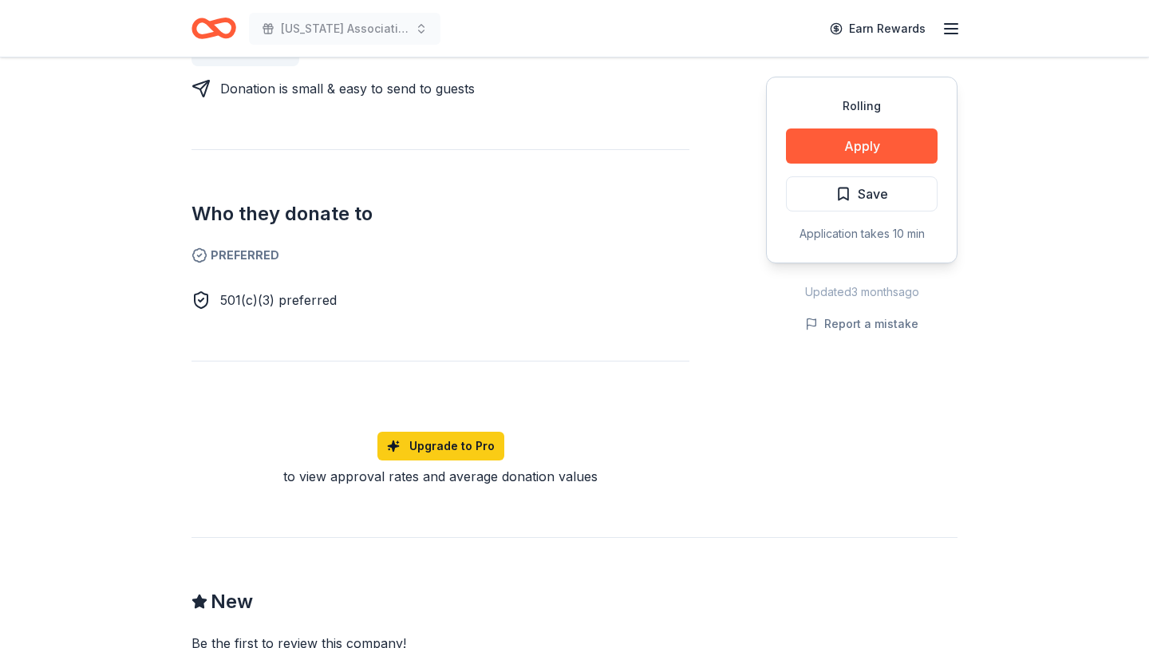
scroll to position [874, 0]
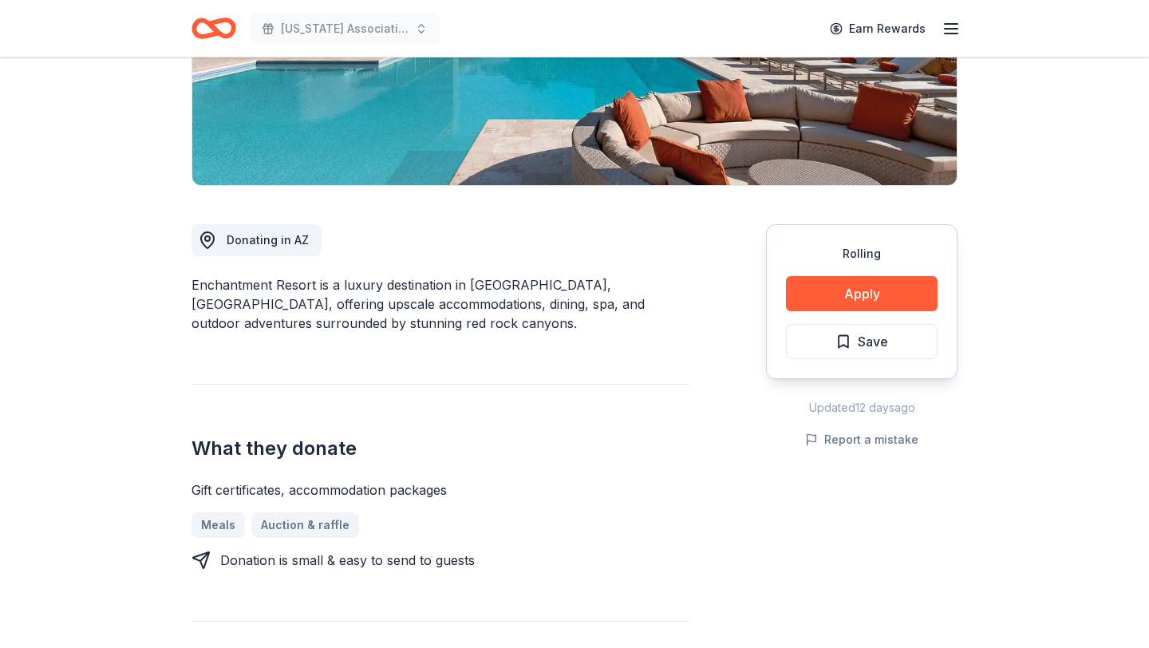
scroll to position [305, 0]
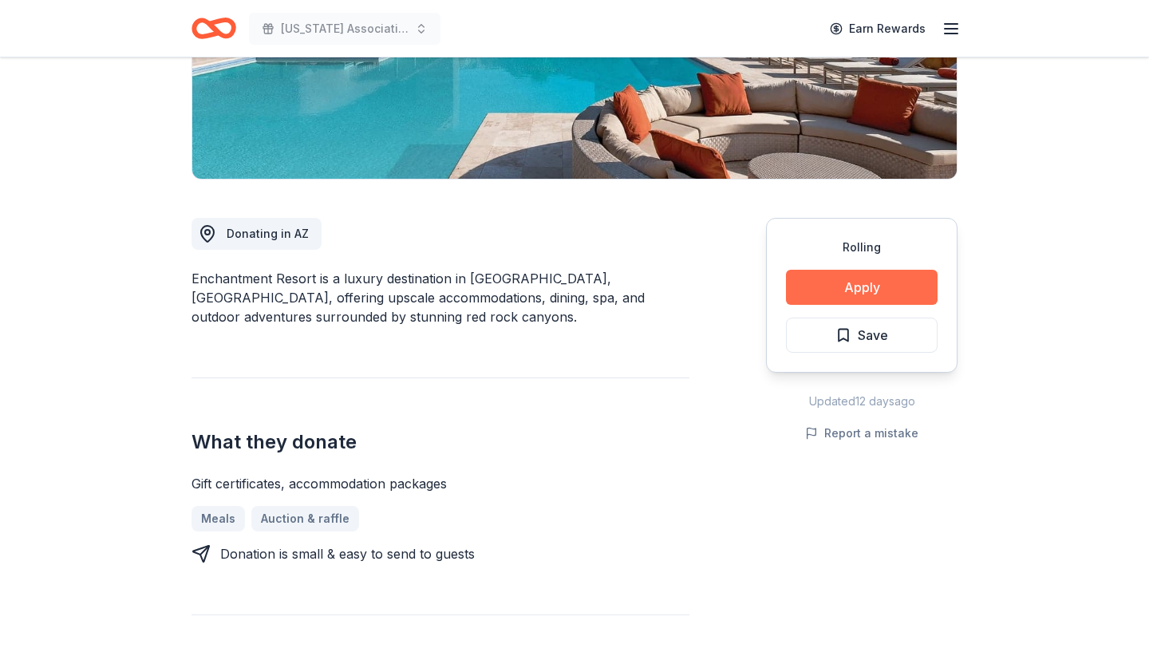
click at [841, 290] on button "Apply" at bounding box center [862, 287] width 152 height 35
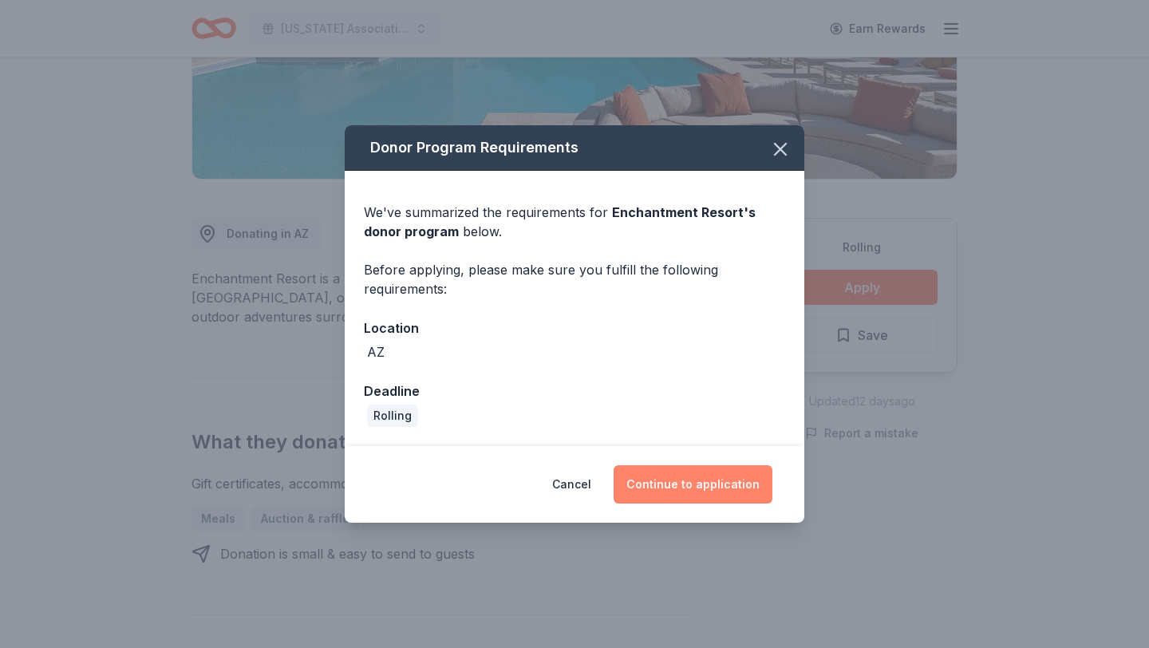
click at [670, 486] on button "Continue to application" at bounding box center [692, 484] width 159 height 38
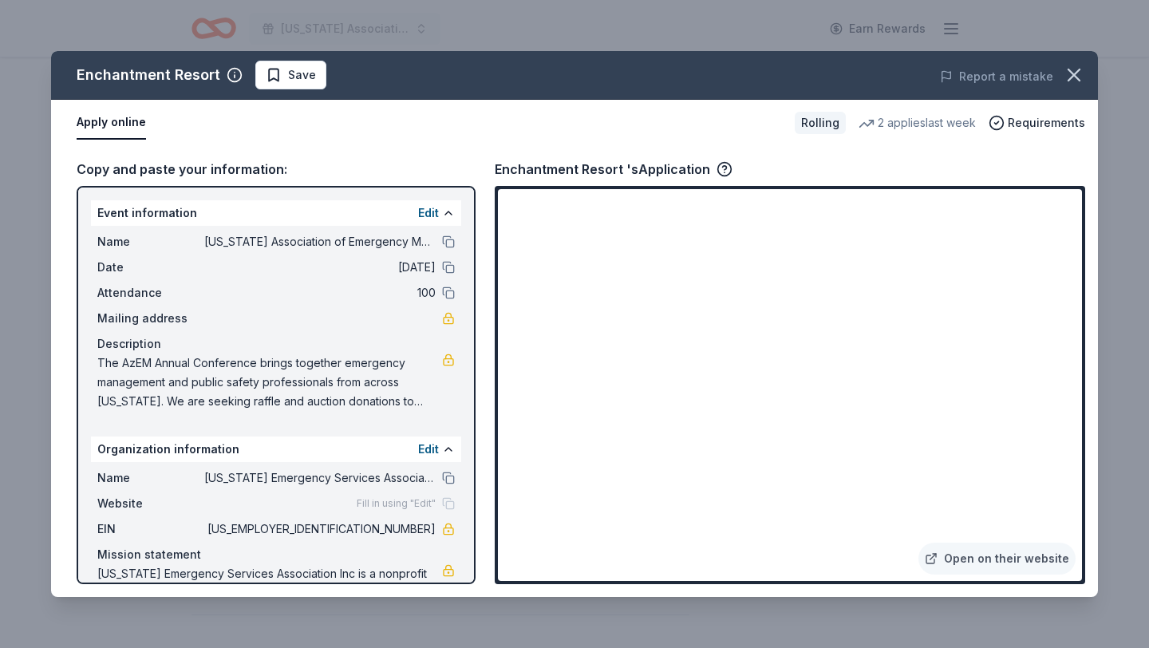
scroll to position [58, 0]
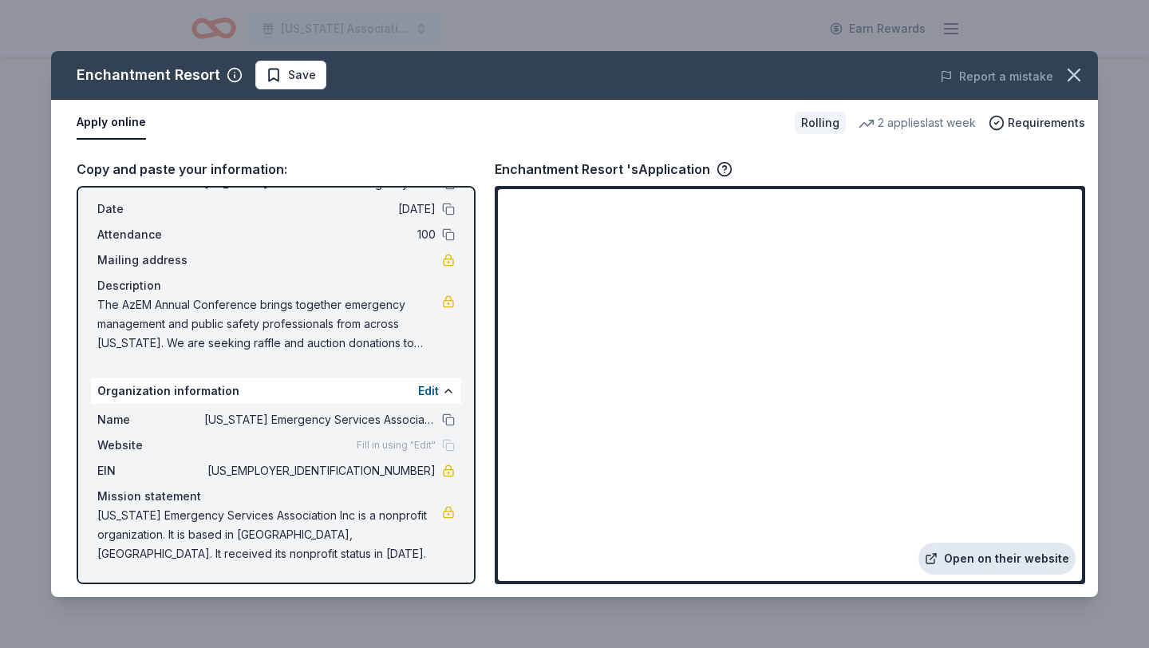
click at [975, 551] on link "Open on their website" at bounding box center [996, 558] width 157 height 32
click at [1074, 84] on icon "button" at bounding box center [1073, 75] width 22 height 22
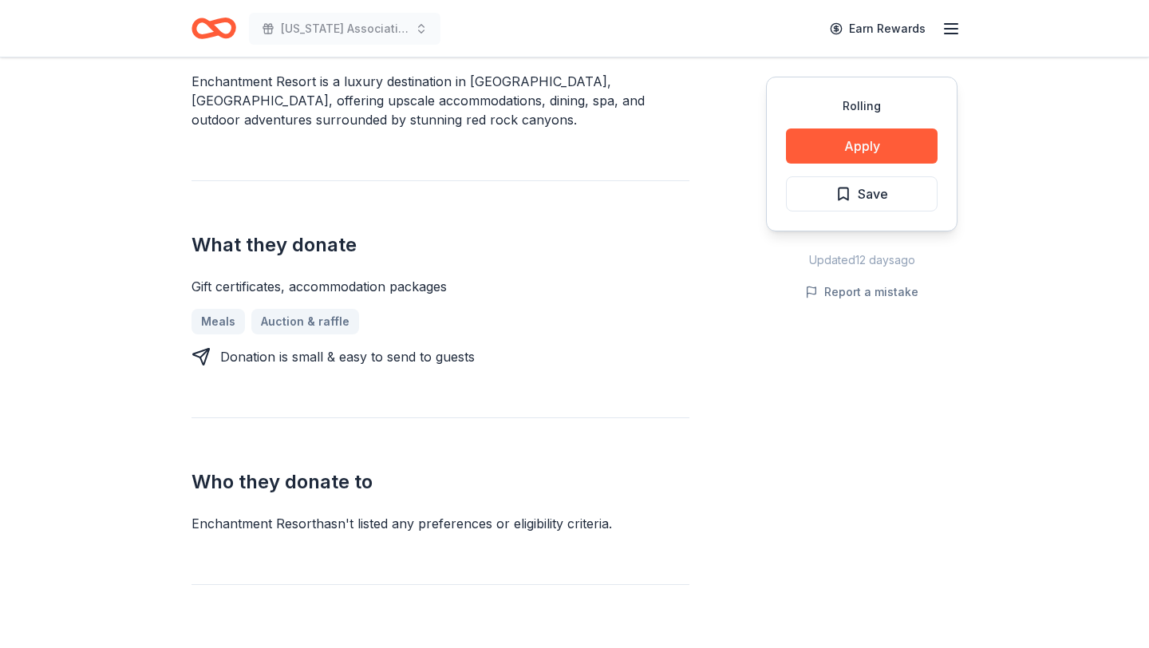
scroll to position [496, 0]
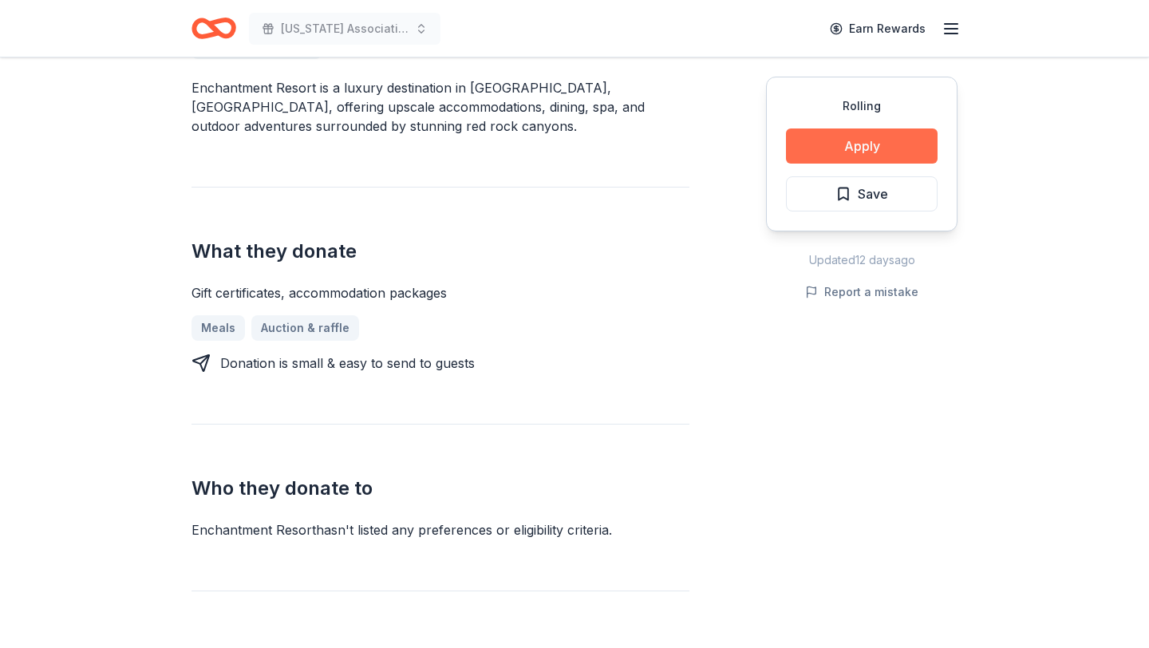
click at [825, 149] on button "Apply" at bounding box center [862, 145] width 152 height 35
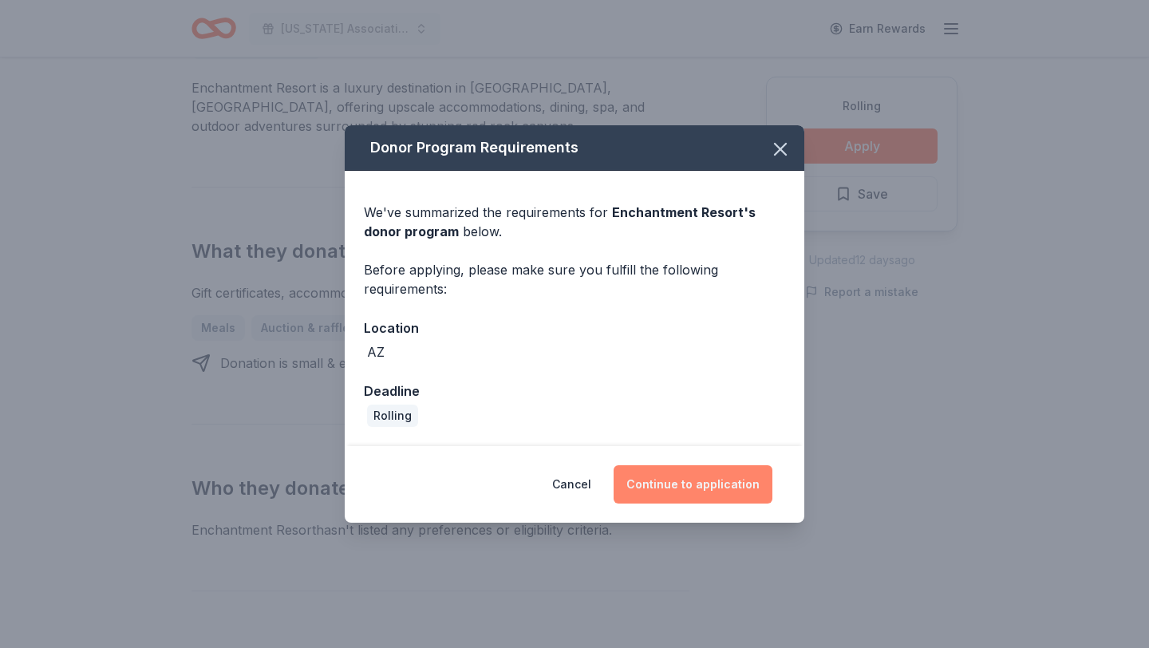
click at [672, 478] on button "Continue to application" at bounding box center [692, 484] width 159 height 38
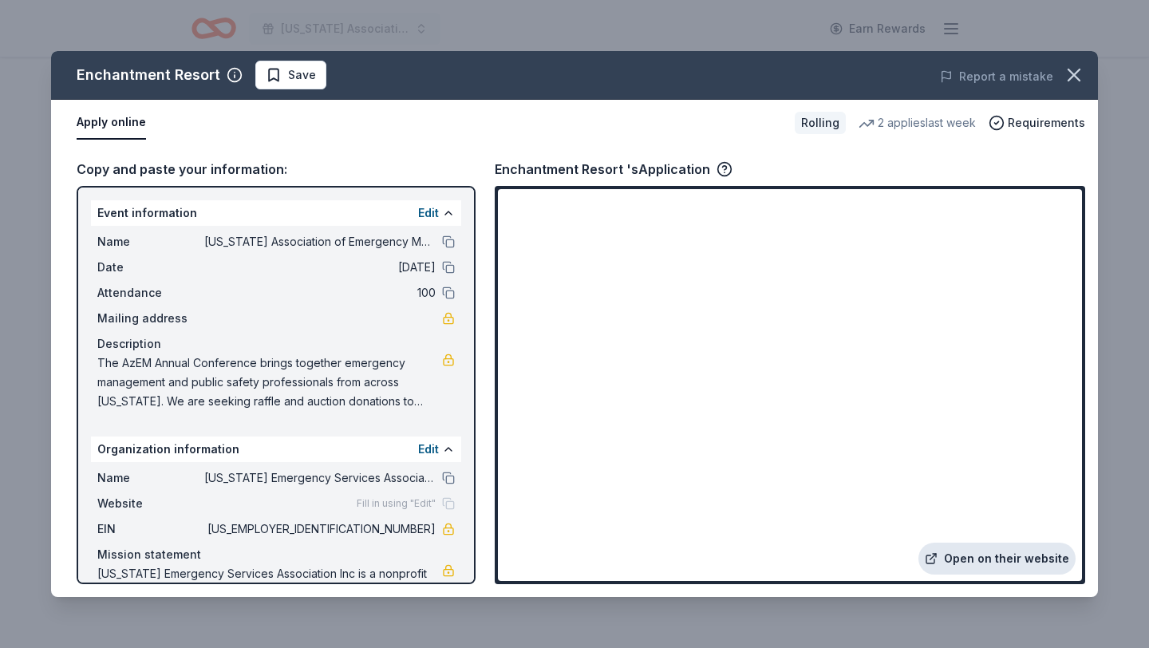
click at [957, 557] on link "Open on their website" at bounding box center [996, 558] width 157 height 32
click at [1070, 68] on icon "button" at bounding box center [1073, 75] width 22 height 22
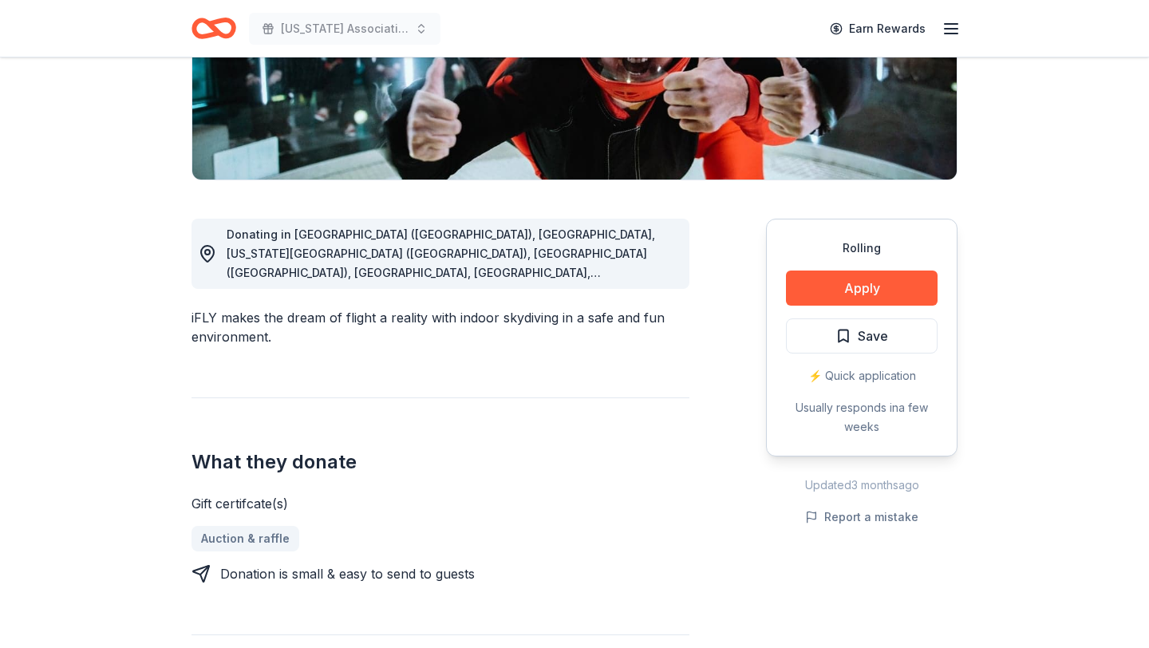
scroll to position [307, 0]
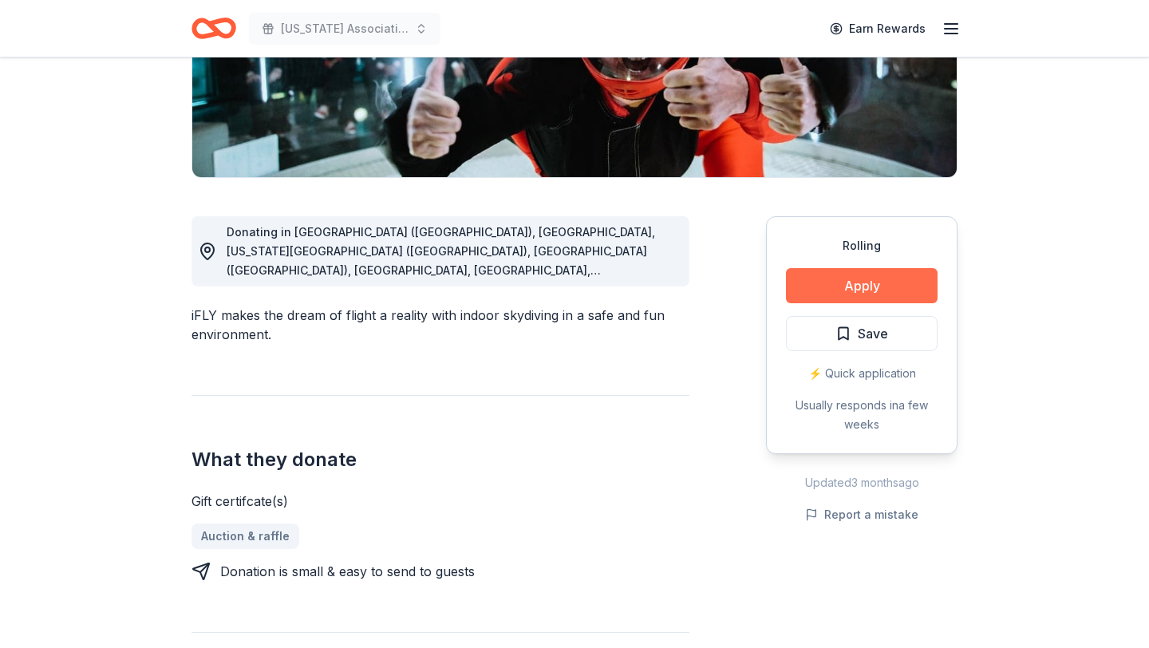
click at [847, 281] on button "Apply" at bounding box center [862, 285] width 152 height 35
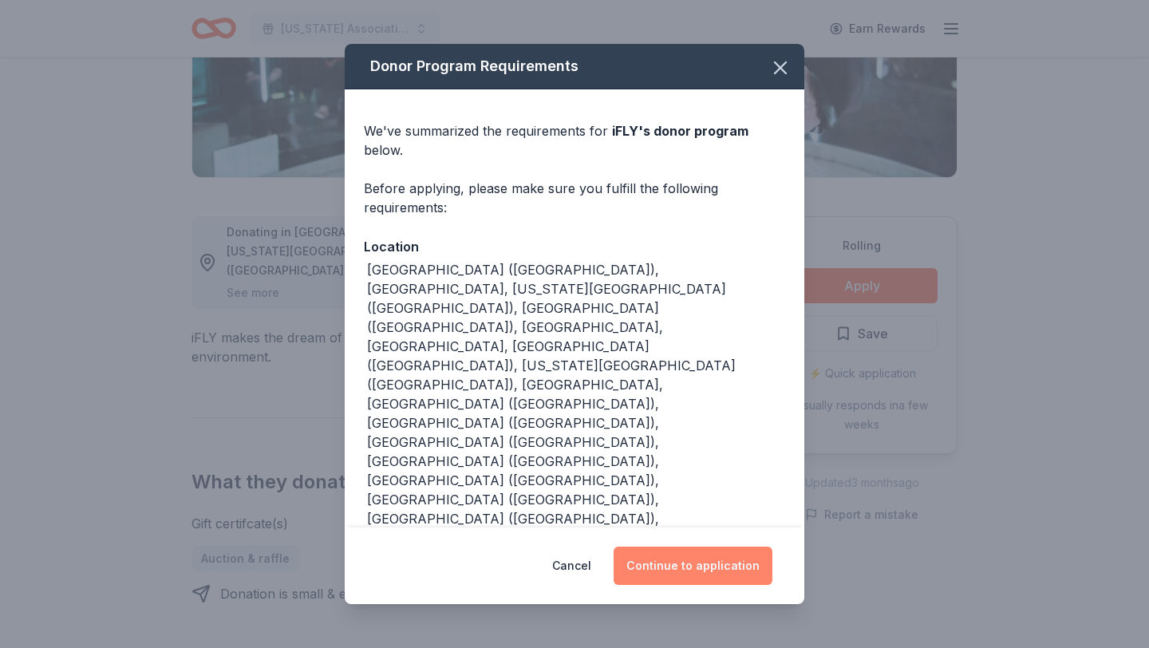
click at [696, 546] on button "Continue to application" at bounding box center [692, 565] width 159 height 38
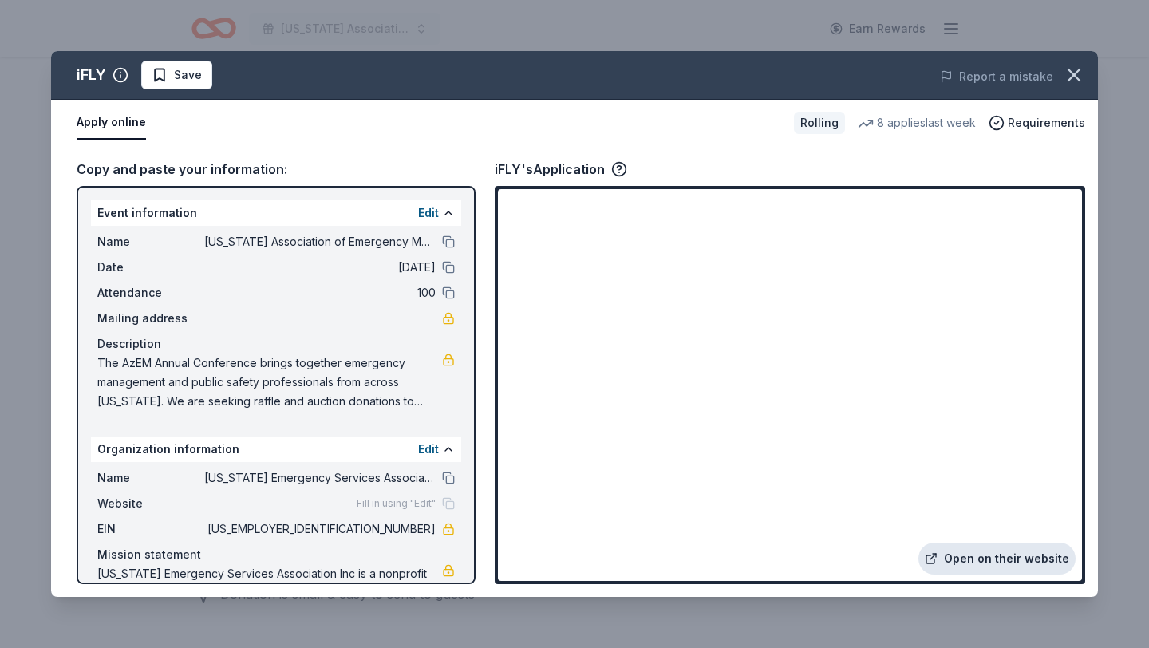
click at [979, 561] on link "Open on their website" at bounding box center [996, 558] width 157 height 32
click at [1078, 77] on icon "button" at bounding box center [1073, 75] width 22 height 22
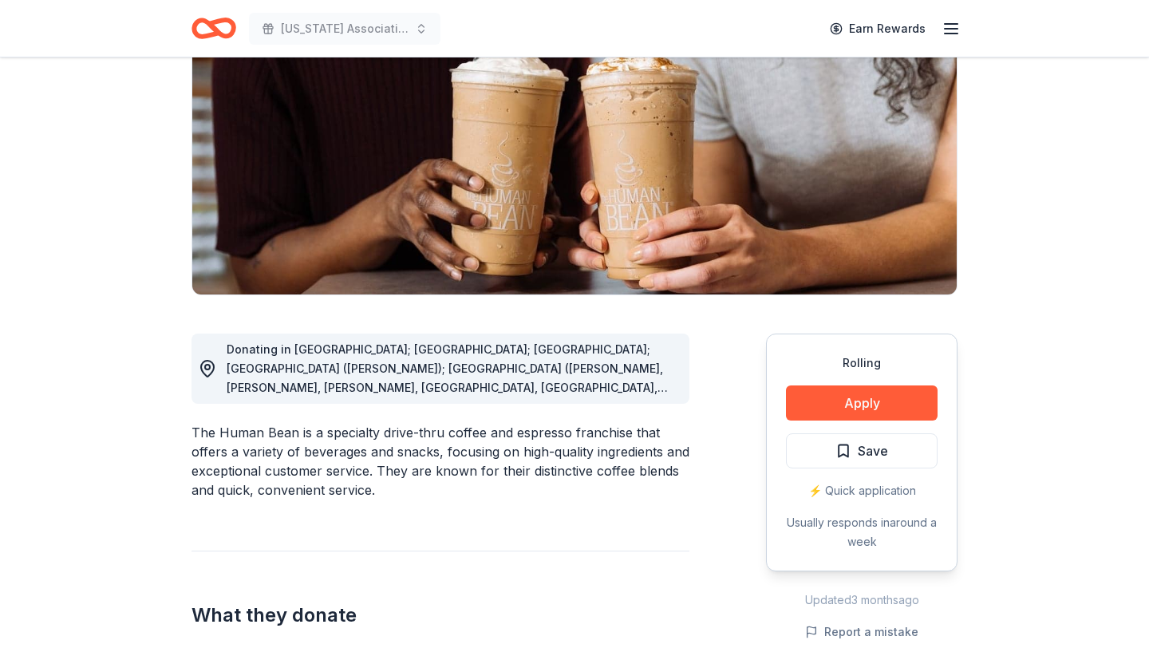
scroll to position [191, 0]
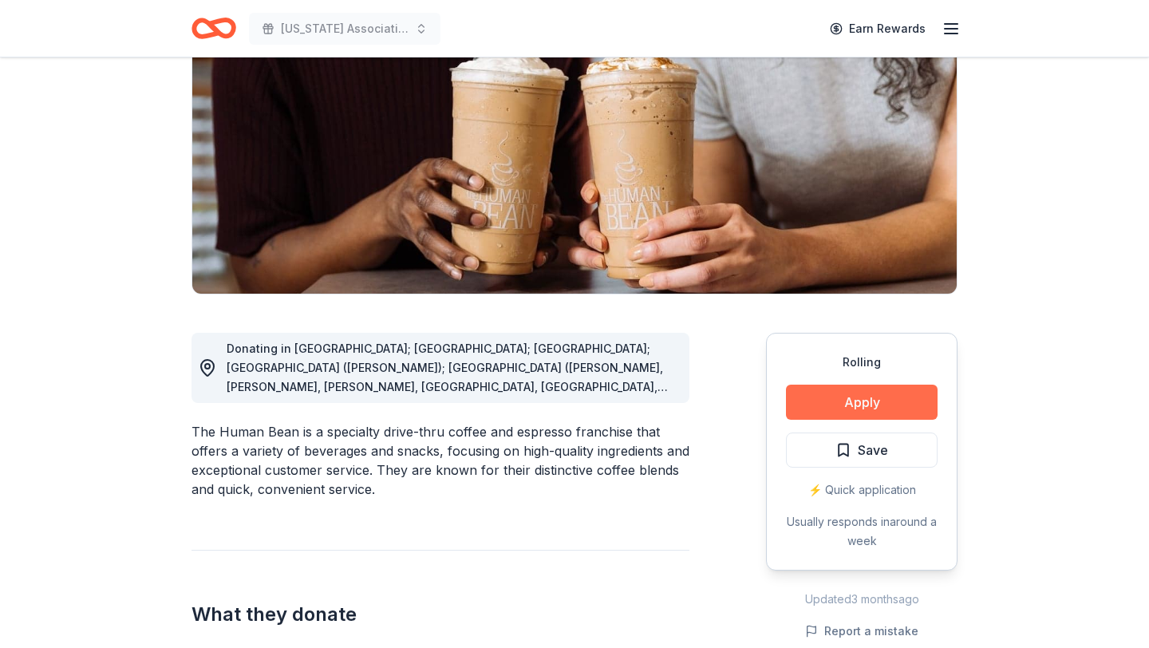
click at [816, 414] on button "Apply" at bounding box center [862, 401] width 152 height 35
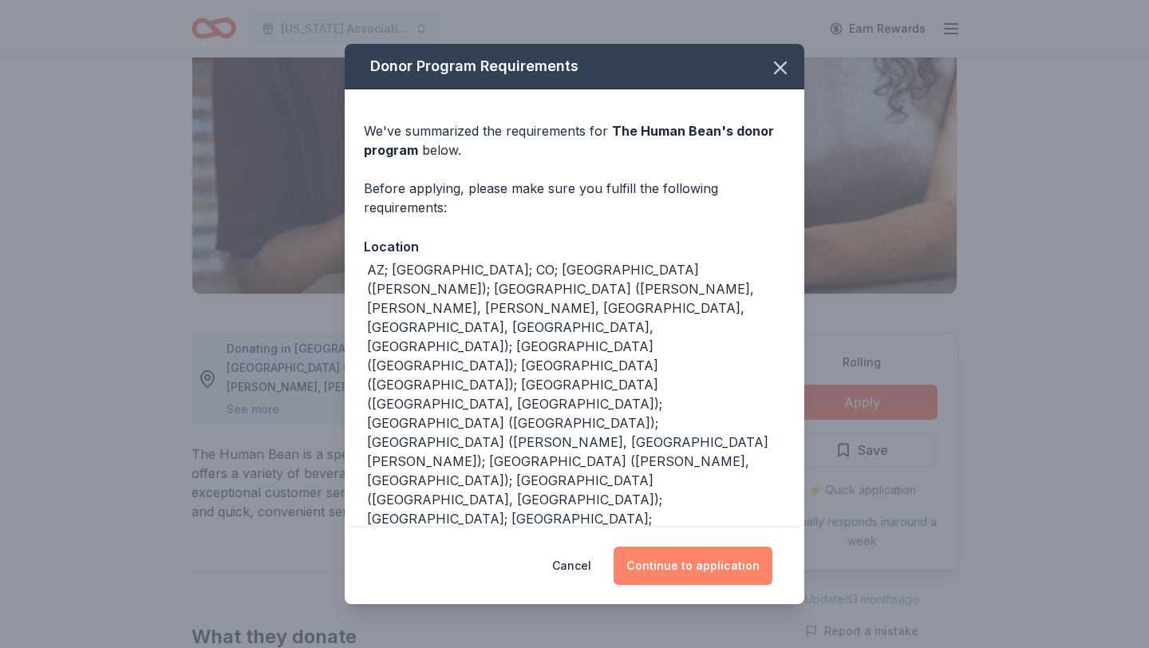
click at [694, 549] on button "Continue to application" at bounding box center [692, 565] width 159 height 38
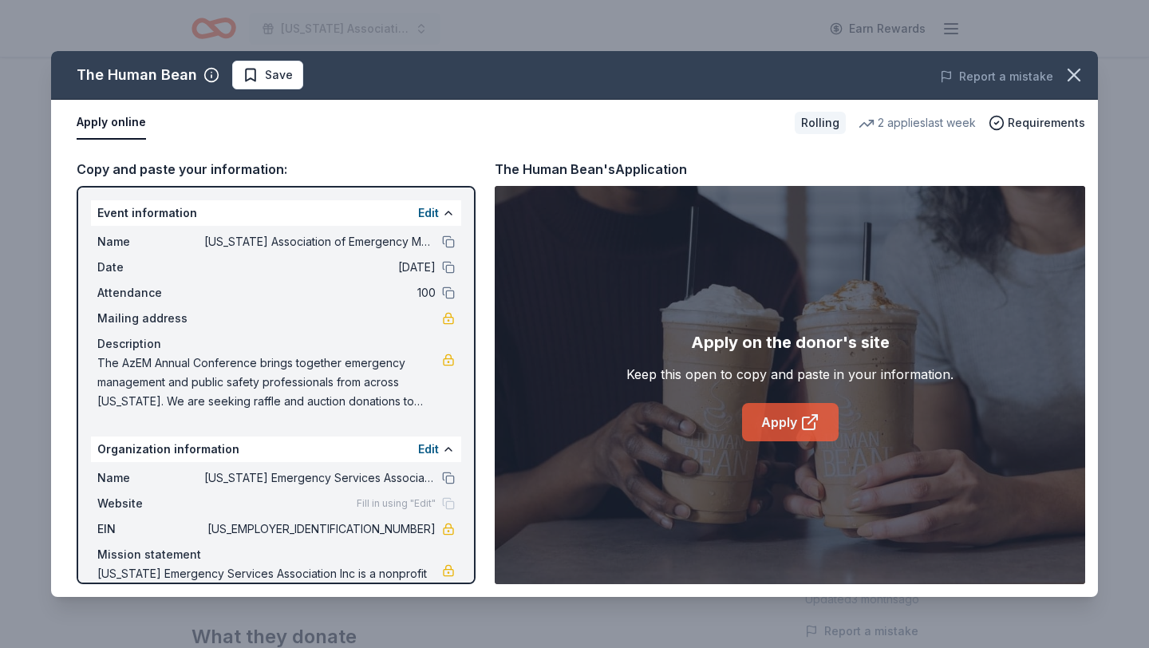
click at [800, 415] on icon at bounding box center [809, 421] width 19 height 19
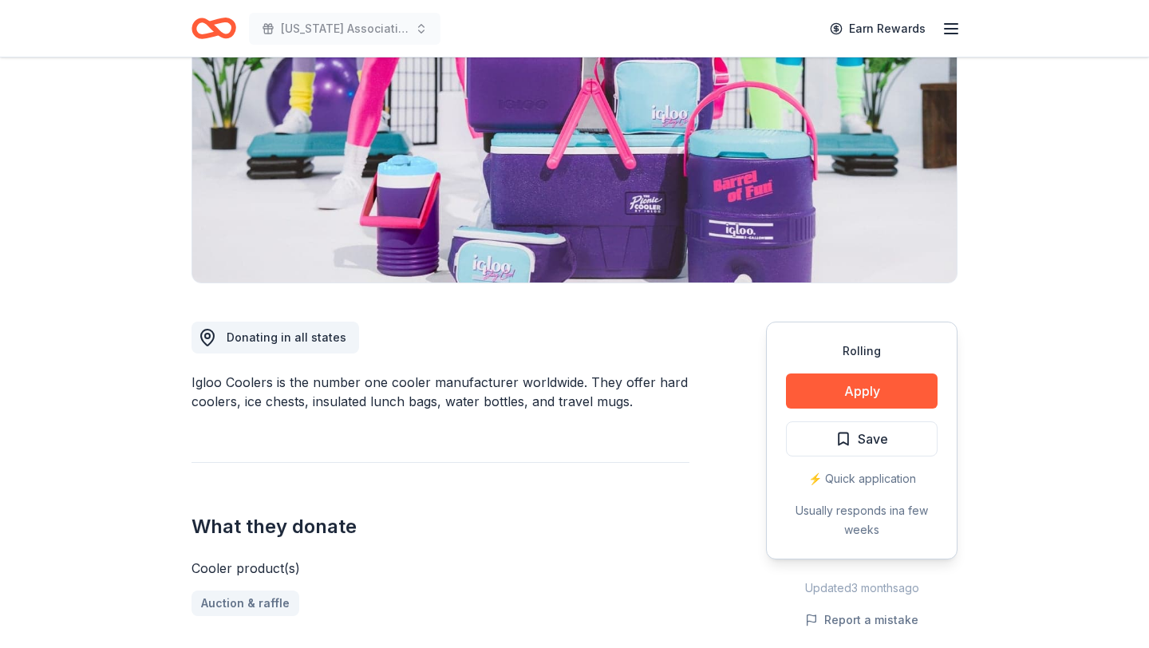
scroll to position [204, 0]
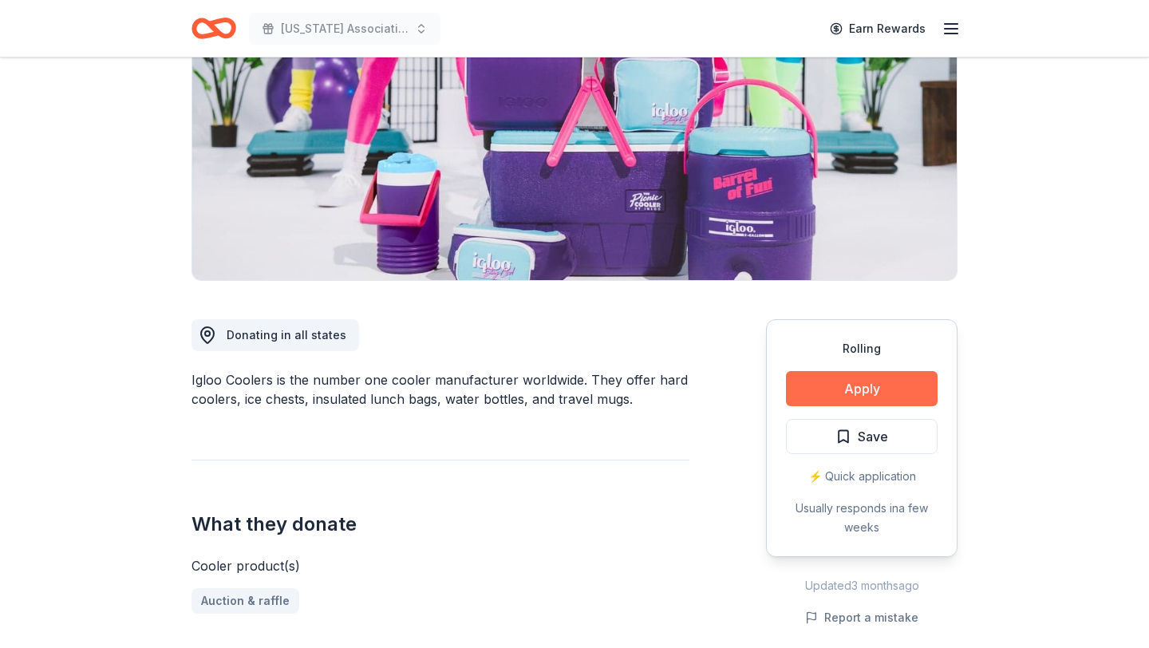
click at [831, 392] on button "Apply" at bounding box center [862, 388] width 152 height 35
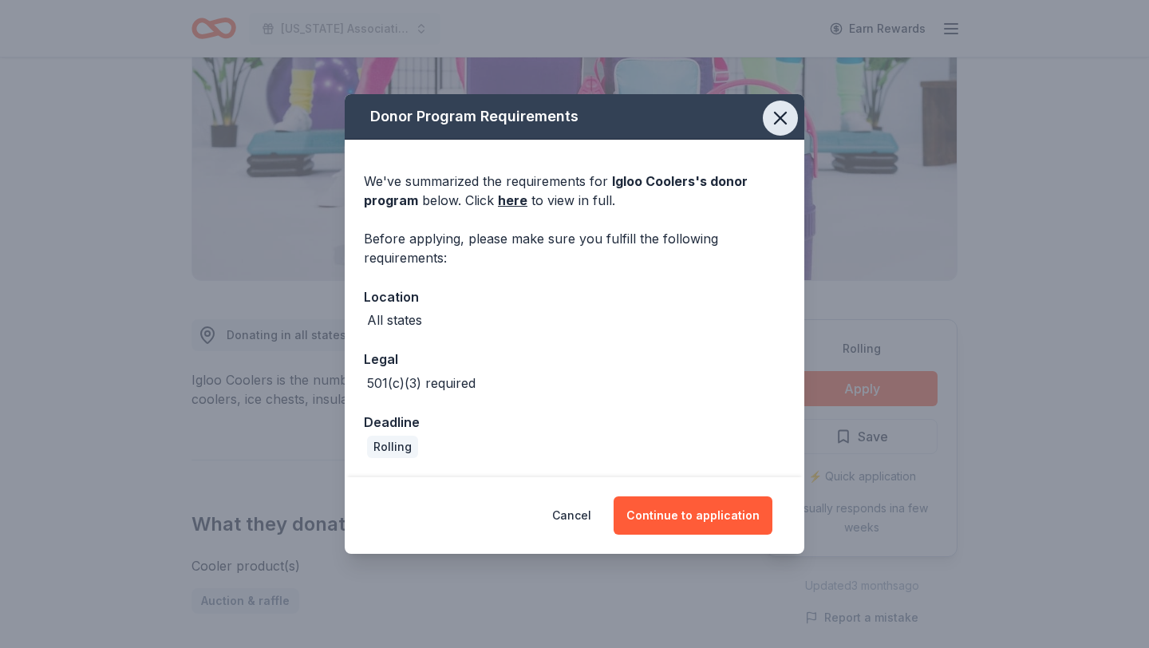
click at [778, 108] on icon "button" at bounding box center [780, 118] width 22 height 22
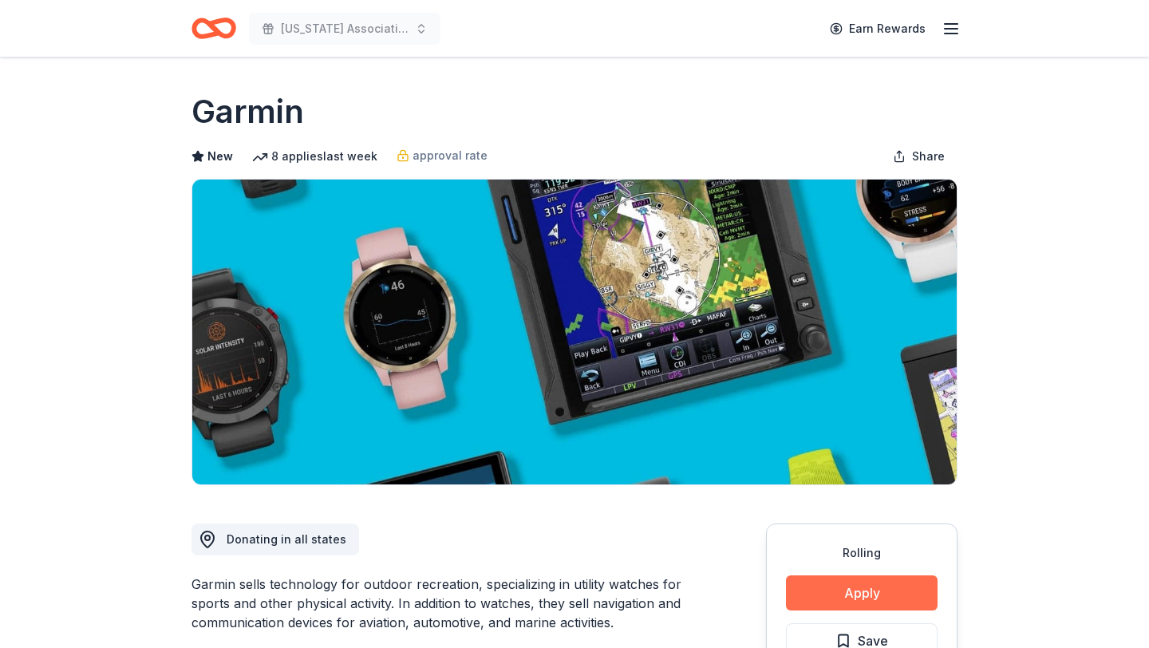
click at [825, 598] on button "Apply" at bounding box center [862, 592] width 152 height 35
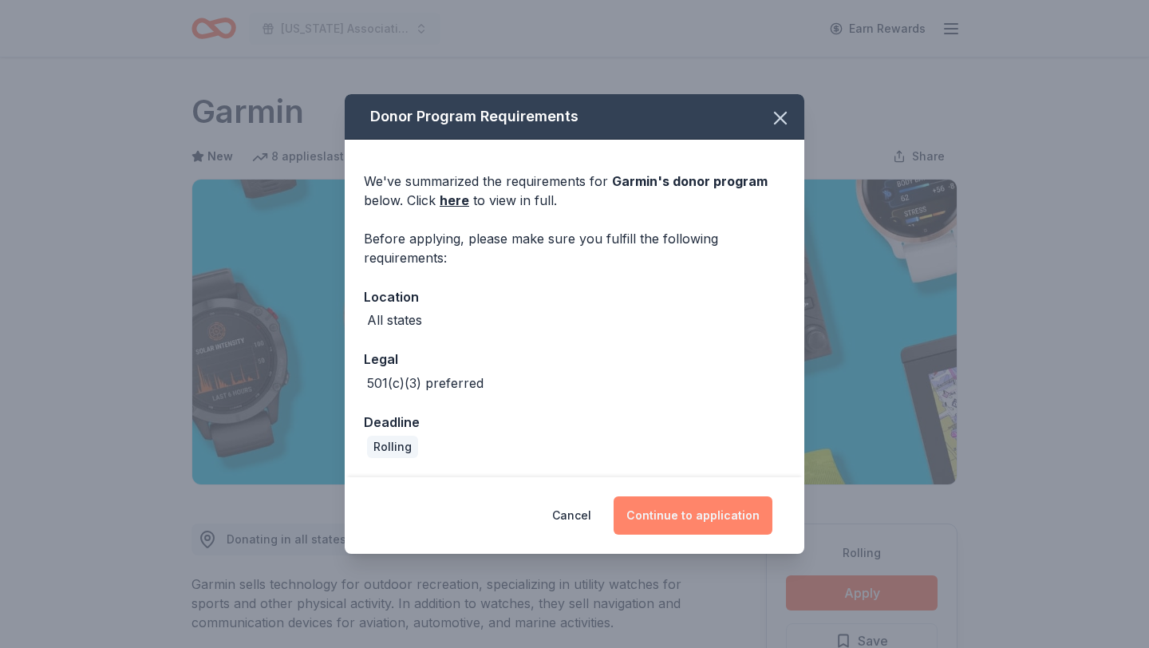
click at [666, 510] on button "Continue to application" at bounding box center [692, 515] width 159 height 38
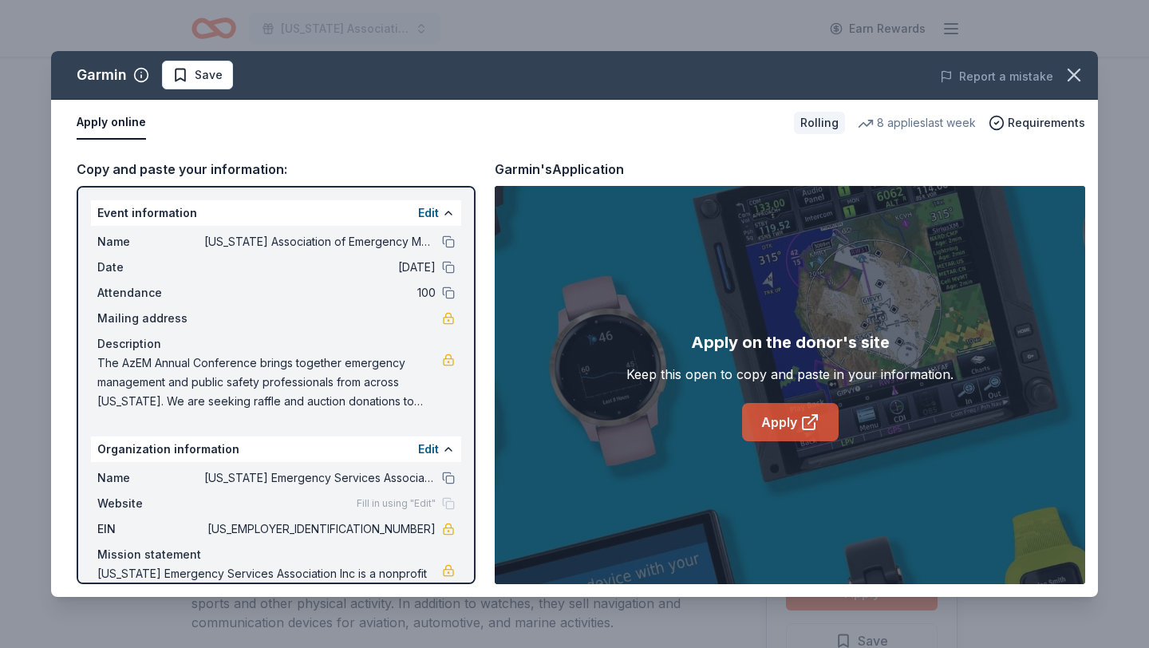
click at [775, 420] on link "Apply" at bounding box center [790, 422] width 97 height 38
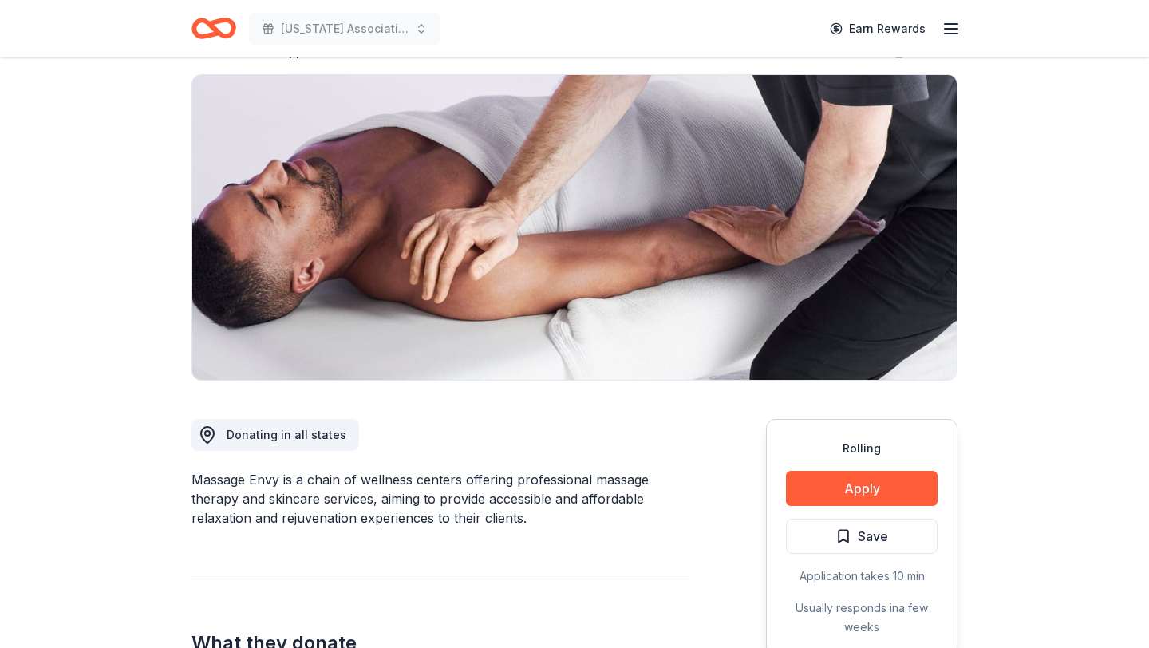
scroll to position [169, 0]
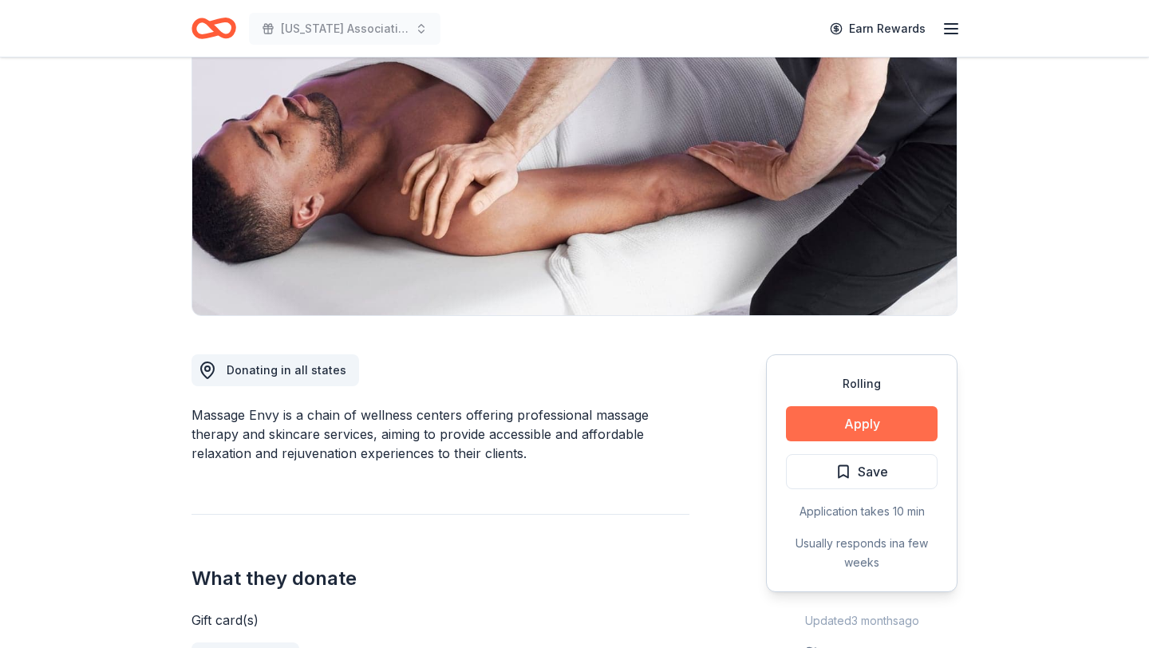
click at [833, 422] on button "Apply" at bounding box center [862, 423] width 152 height 35
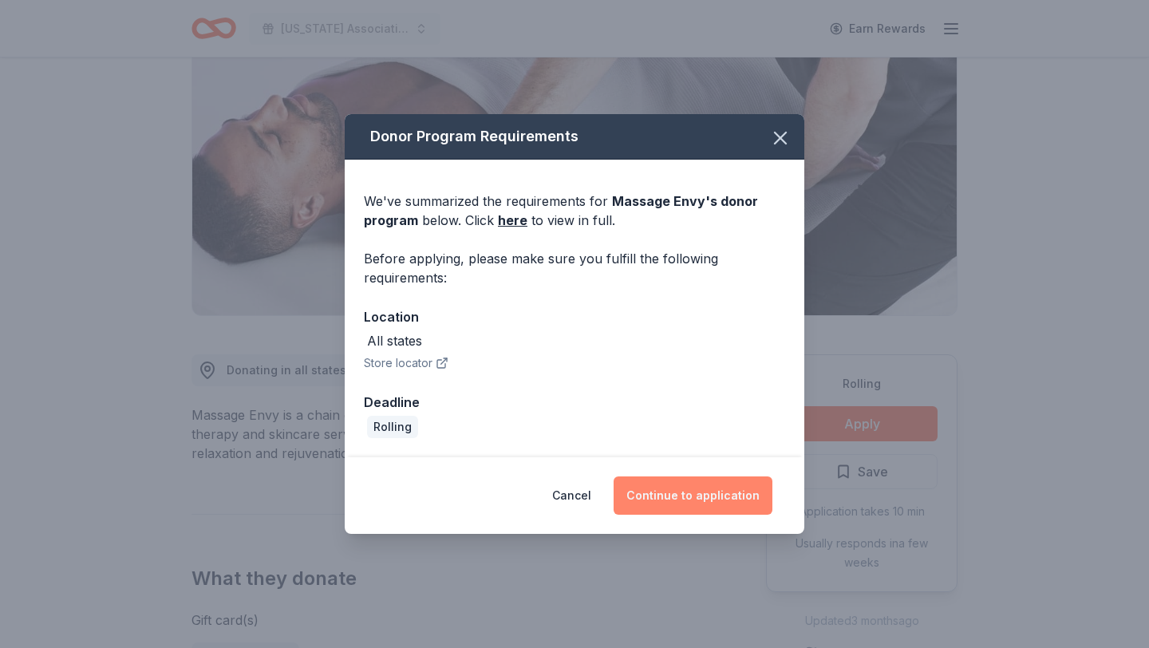
click at [685, 498] on button "Continue to application" at bounding box center [692, 495] width 159 height 38
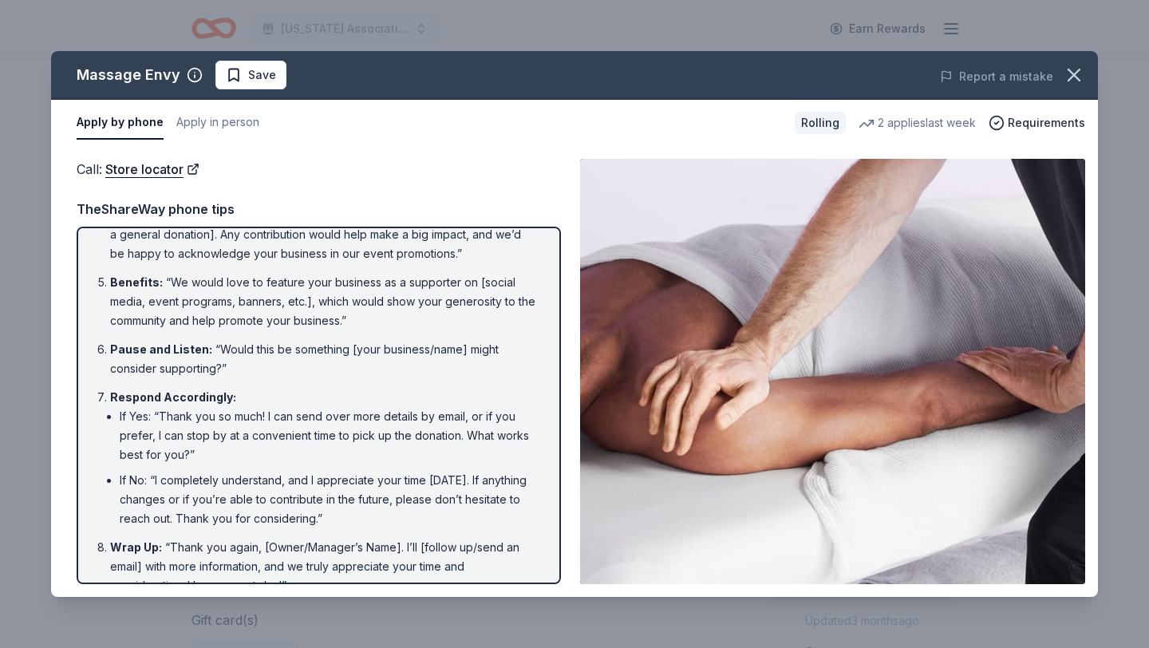
scroll to position [262, 0]
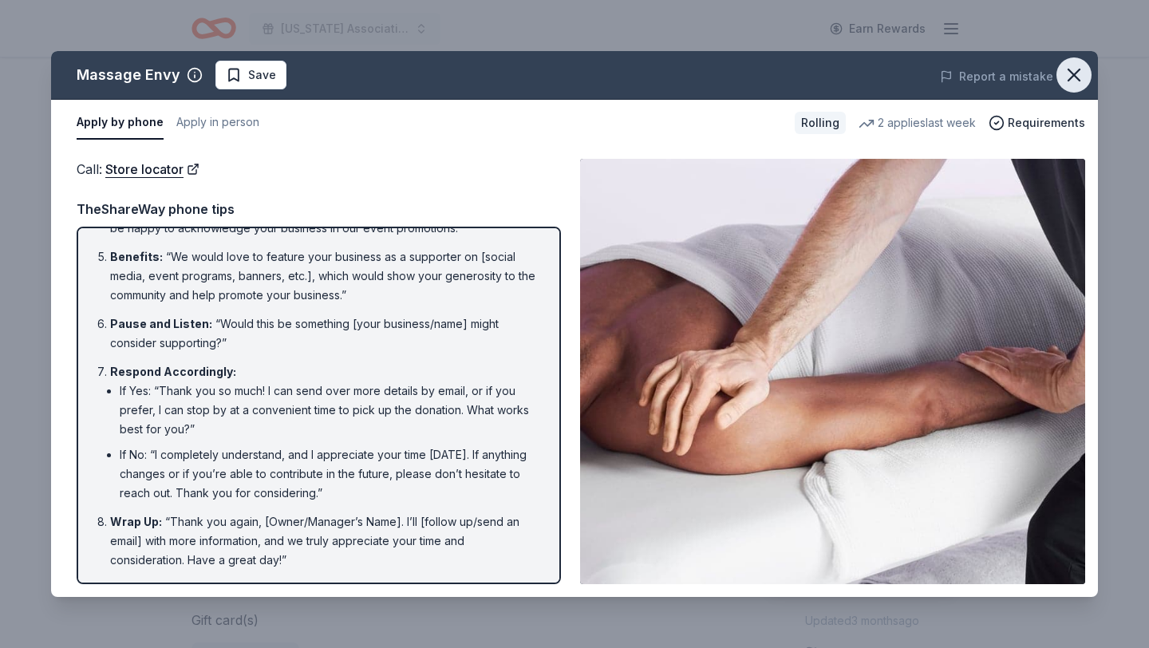
click at [1077, 67] on icon "button" at bounding box center [1073, 75] width 22 height 22
